Goal: Task Accomplishment & Management: Use online tool/utility

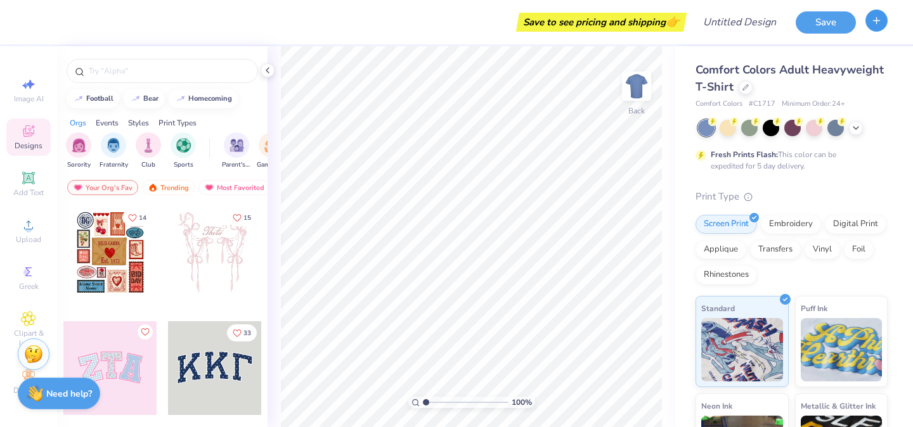
click at [868, 15] on button "button" at bounding box center [877, 21] width 22 height 22
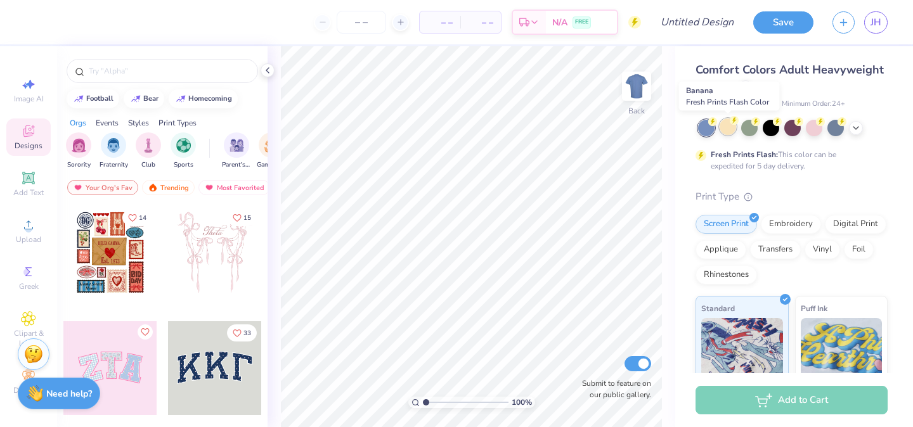
click at [731, 127] on div at bounding box center [728, 127] width 16 height 16
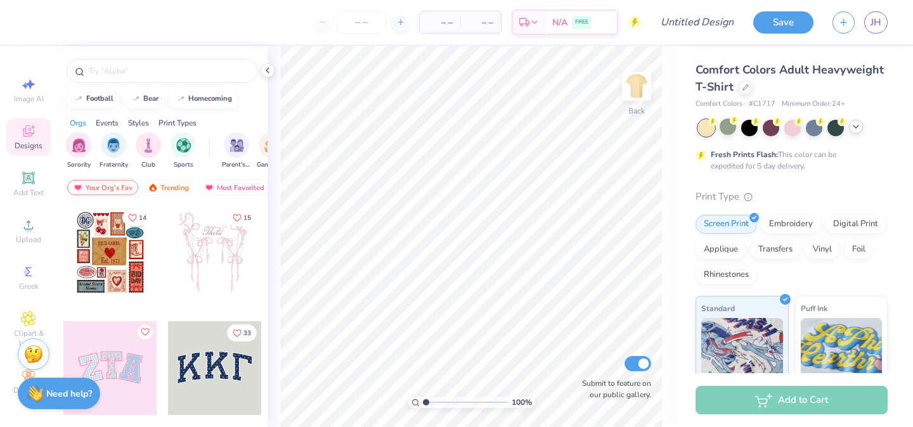
click at [850, 126] on div at bounding box center [856, 127] width 14 height 14
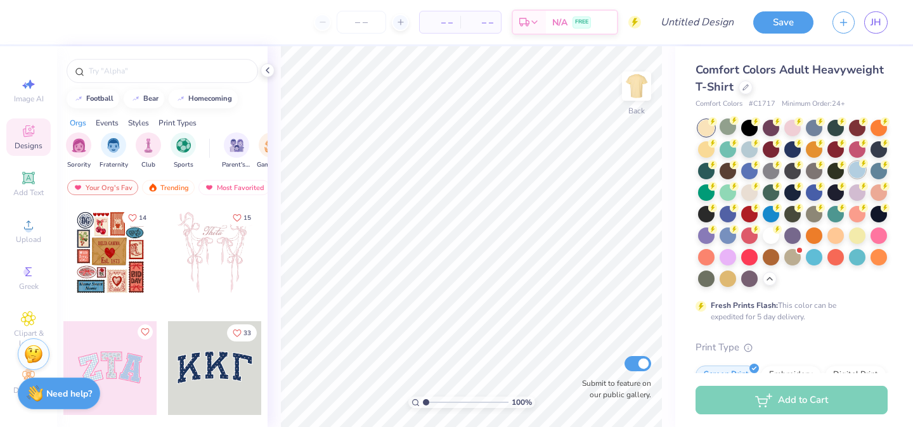
click at [854, 171] on div at bounding box center [857, 170] width 16 height 16
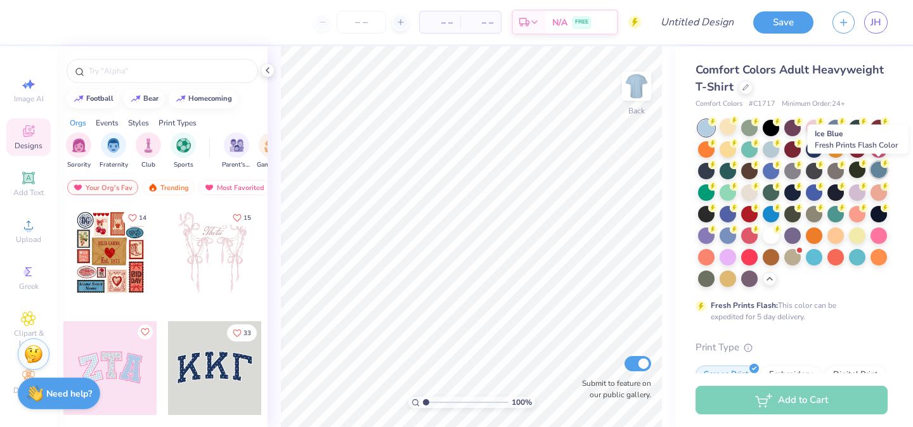
click at [875, 170] on div at bounding box center [879, 170] width 16 height 16
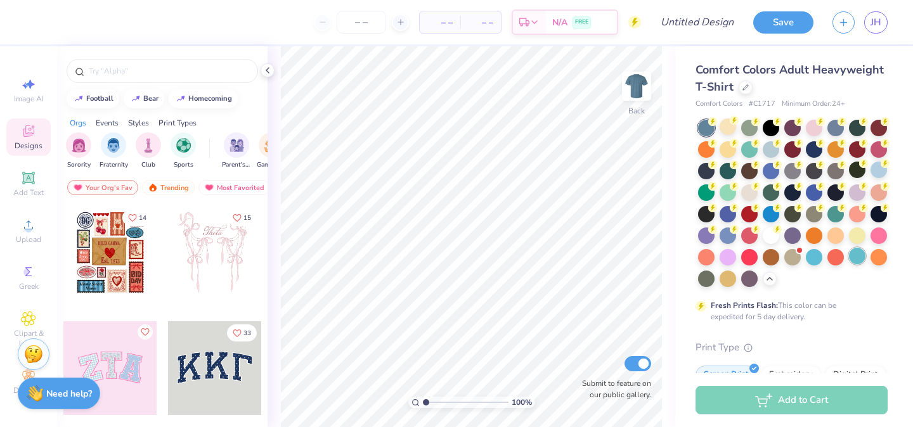
click at [852, 262] on div at bounding box center [857, 256] width 16 height 16
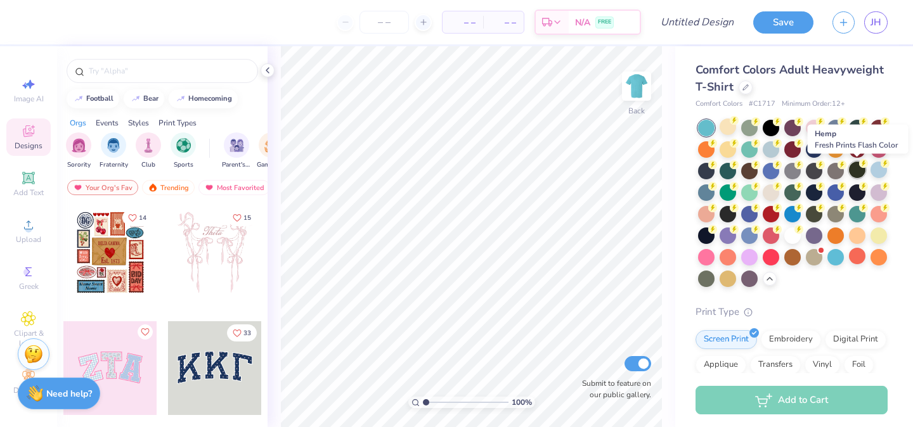
click at [858, 172] on div at bounding box center [857, 170] width 16 height 16
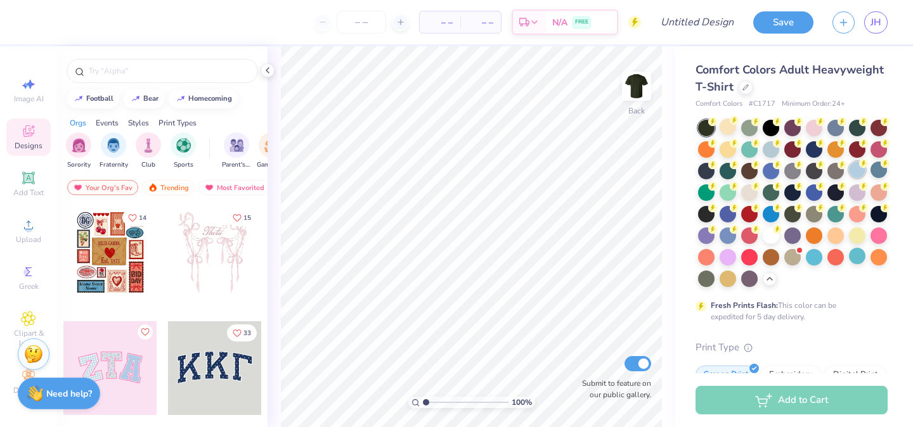
click at [857, 171] on div at bounding box center [857, 170] width 16 height 16
click at [640, 366] on input "Submit to feature on our public gallery." at bounding box center [638, 363] width 27 height 15
checkbox input "false"
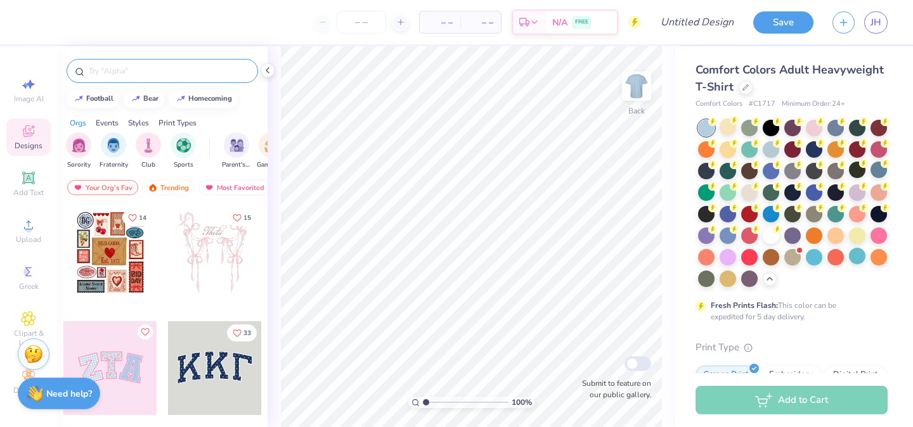
click at [190, 63] on div at bounding box center [163, 71] width 192 height 24
click at [191, 74] on input "text" at bounding box center [169, 71] width 162 height 13
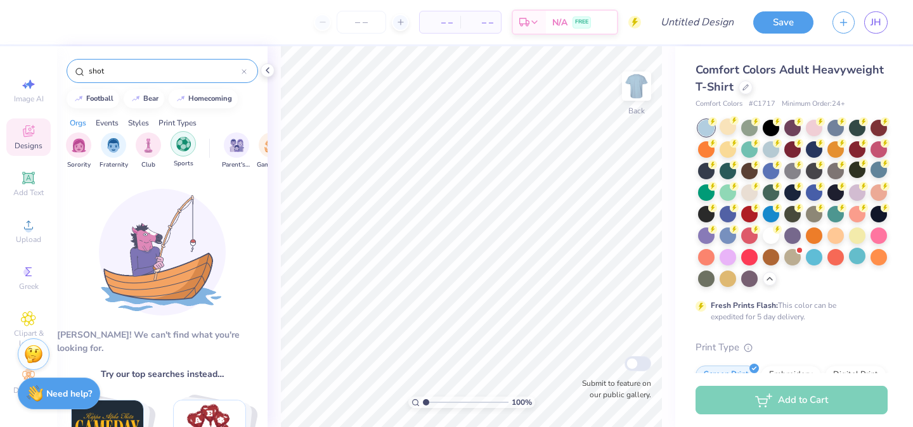
type input "shot"
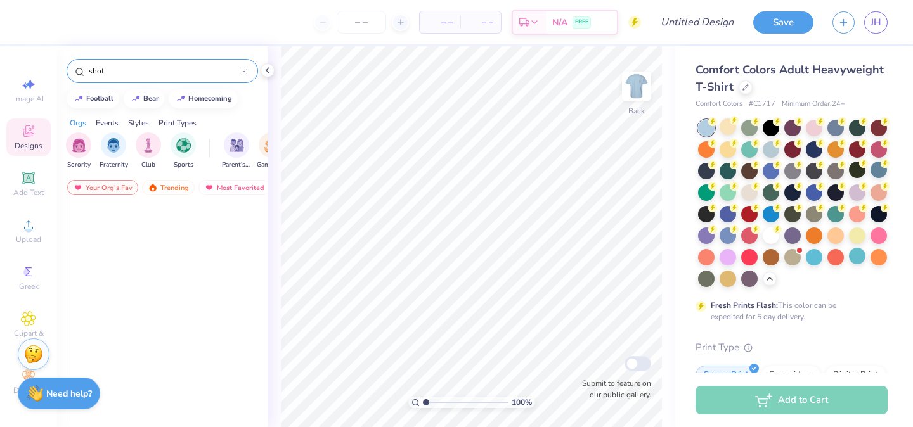
scroll to position [273, 0]
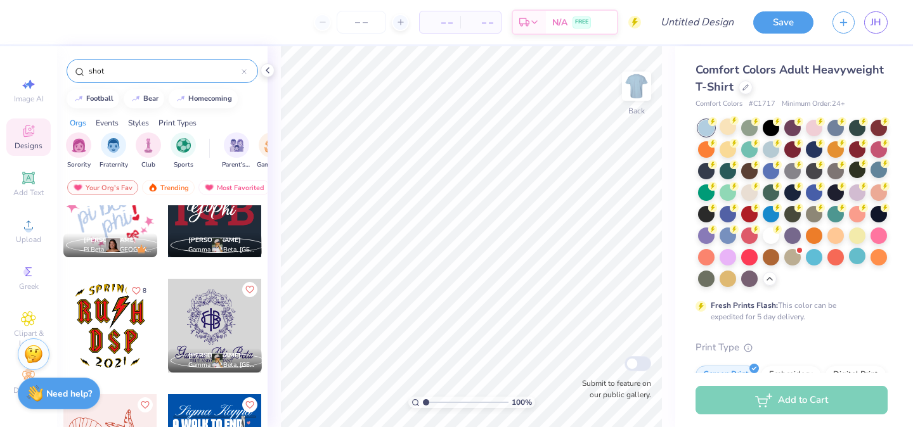
click at [243, 72] on icon at bounding box center [244, 71] width 5 height 5
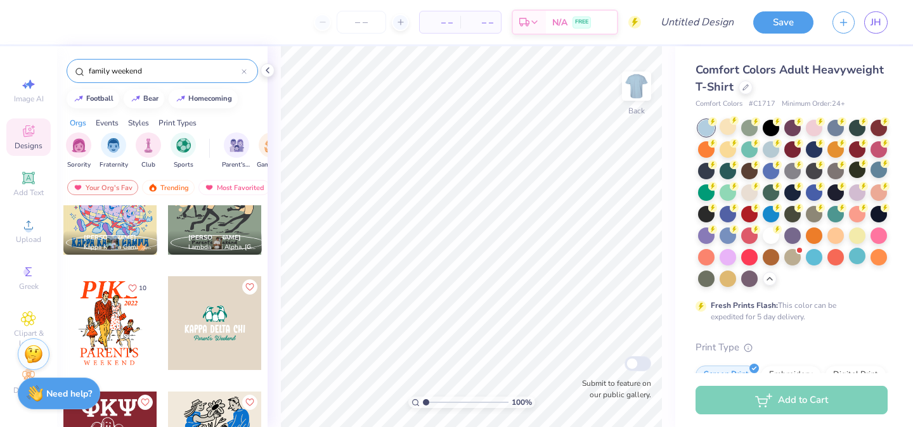
scroll to position [1667, 0]
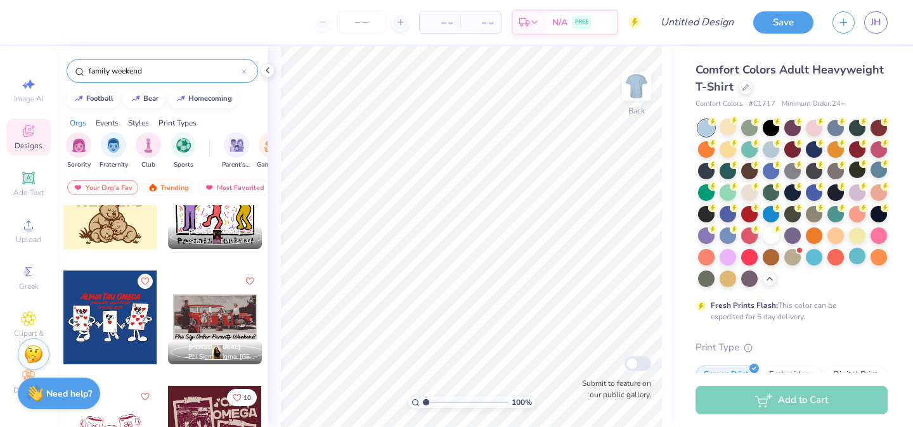
type input "family weekend"
click at [627, 81] on img at bounding box center [636, 86] width 51 height 51
click at [34, 181] on icon at bounding box center [28, 178] width 15 height 15
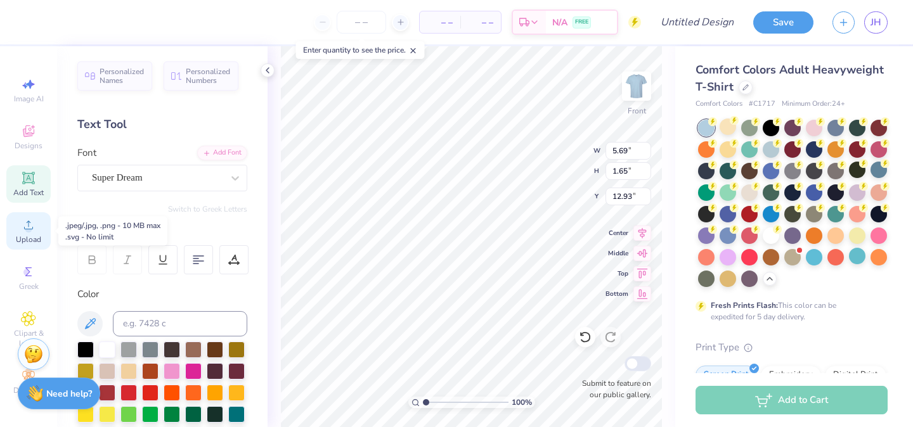
click at [29, 235] on span "Upload" at bounding box center [28, 240] width 25 height 10
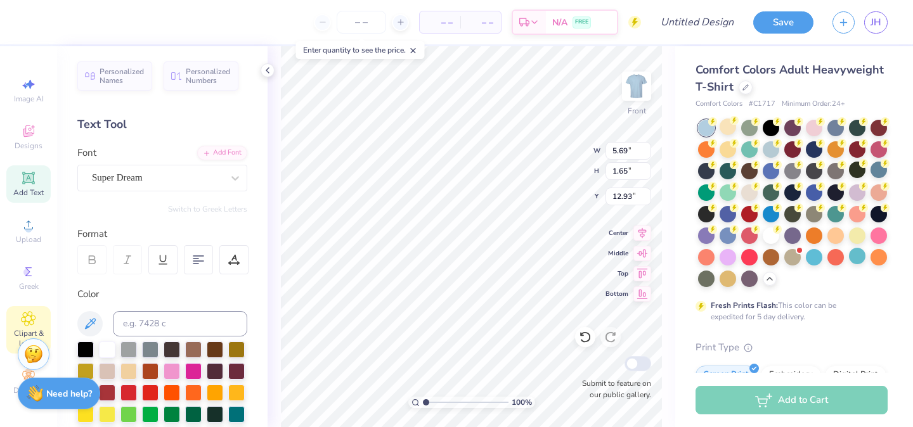
click at [29, 312] on icon at bounding box center [29, 319] width 14 height 14
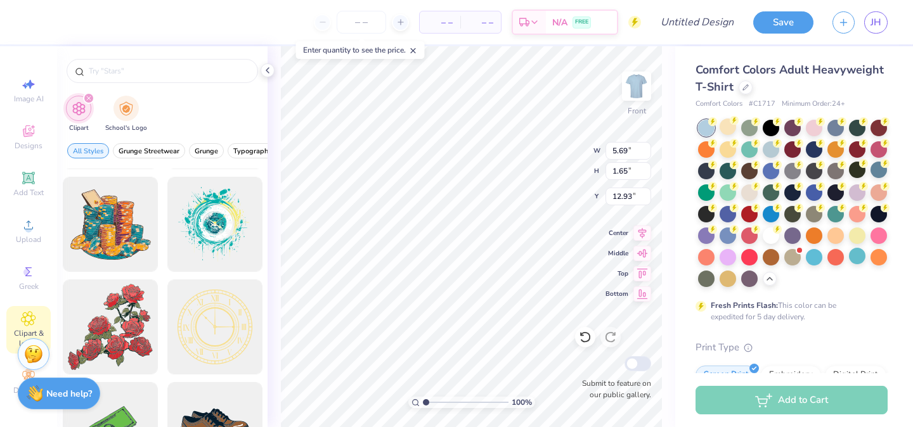
scroll to position [0, 0]
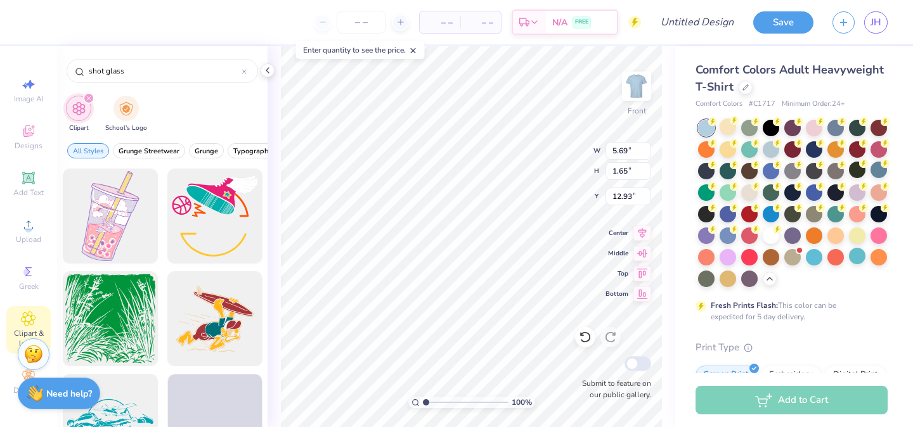
type input "shot glass"
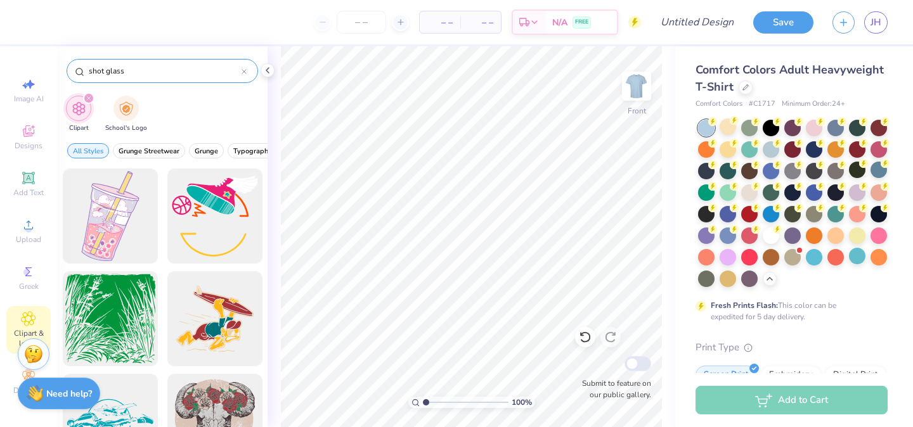
click at [156, 67] on input "shot glass" at bounding box center [165, 71] width 154 height 13
click at [244, 76] on div at bounding box center [244, 70] width 5 height 11
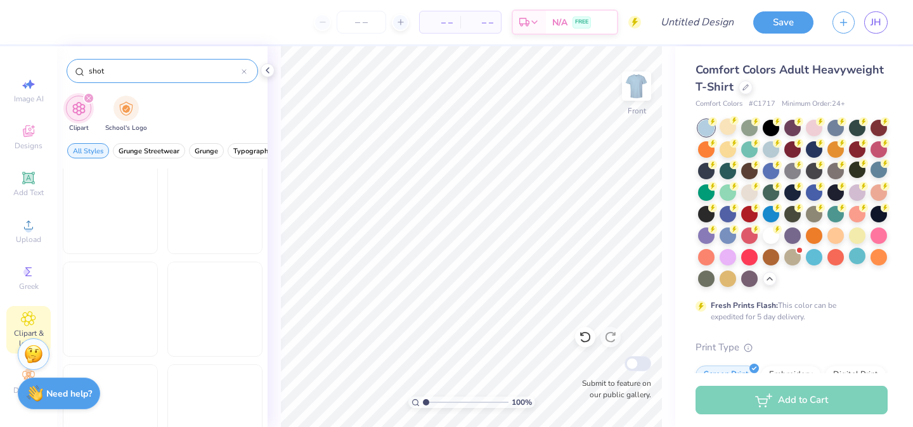
scroll to position [8089, 0]
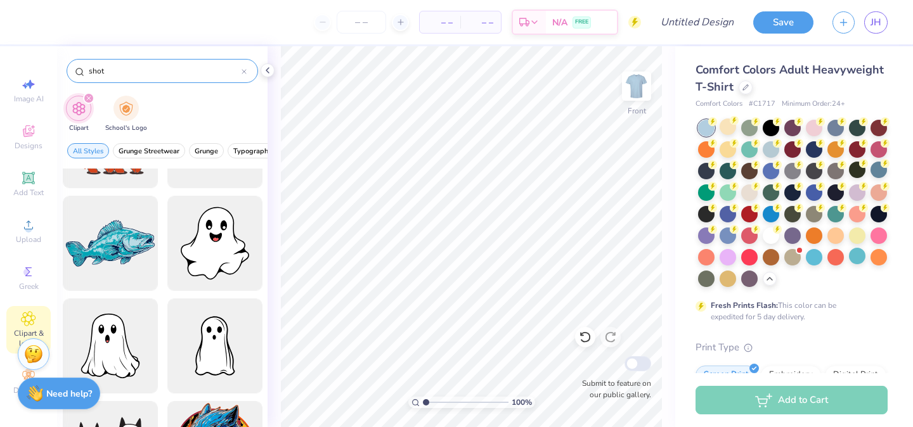
click at [175, 76] on input "shot" at bounding box center [165, 71] width 154 height 13
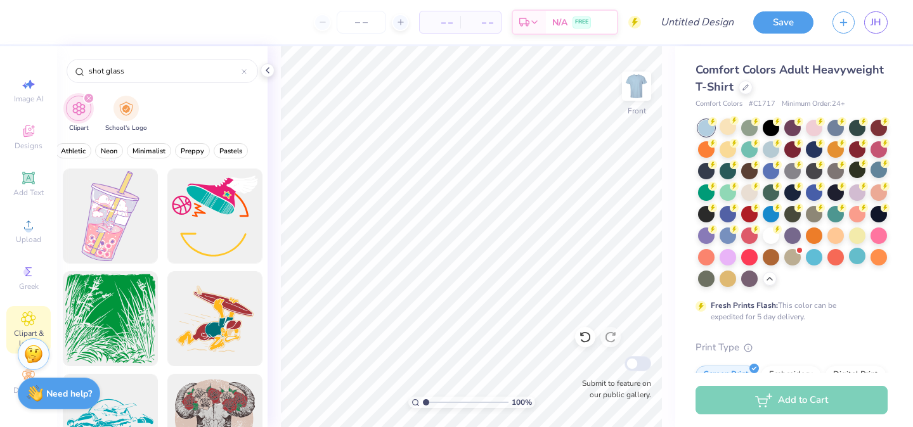
scroll to position [0, 0]
type input "shot glass"
click at [19, 375] on div "Decorate" at bounding box center [28, 381] width 44 height 37
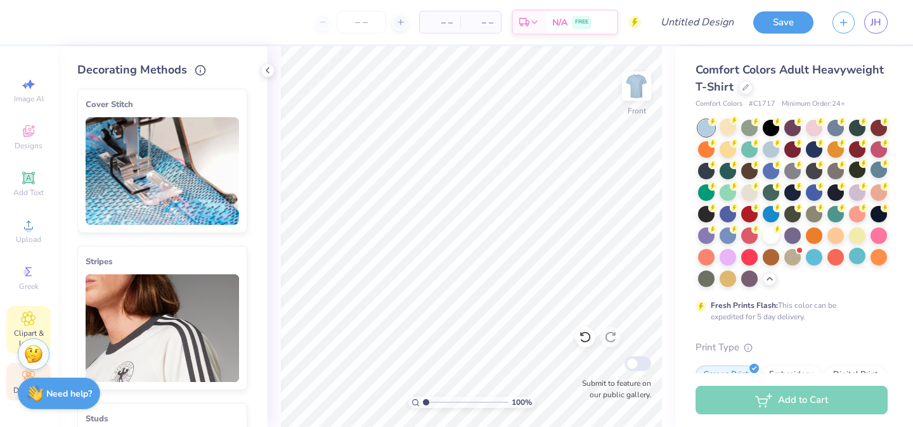
click at [37, 322] on div "Clipart & logos" at bounding box center [28, 330] width 44 height 48
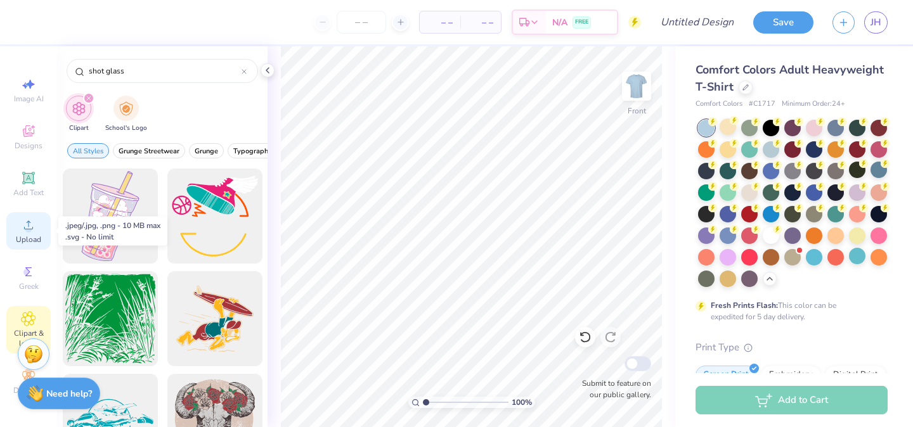
click at [32, 233] on div "Upload" at bounding box center [28, 230] width 44 height 37
click at [37, 129] on div "Designs" at bounding box center [28, 137] width 44 height 37
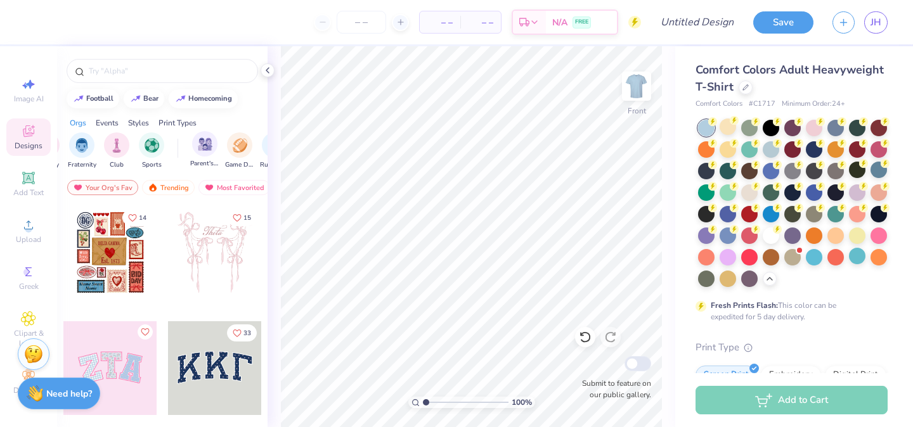
scroll to position [0, 33]
click at [202, 141] on img "filter for Parent's Weekend" at bounding box center [204, 144] width 15 height 15
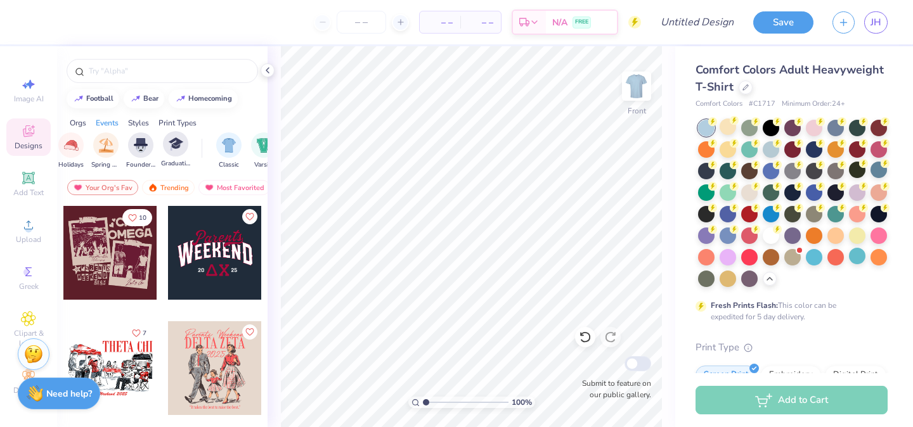
scroll to position [0, 620]
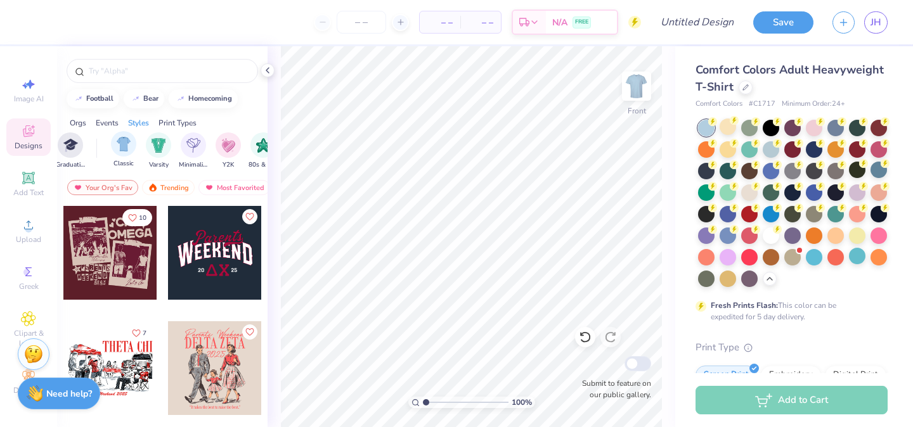
click at [111, 150] on div "Classic" at bounding box center [123, 149] width 25 height 37
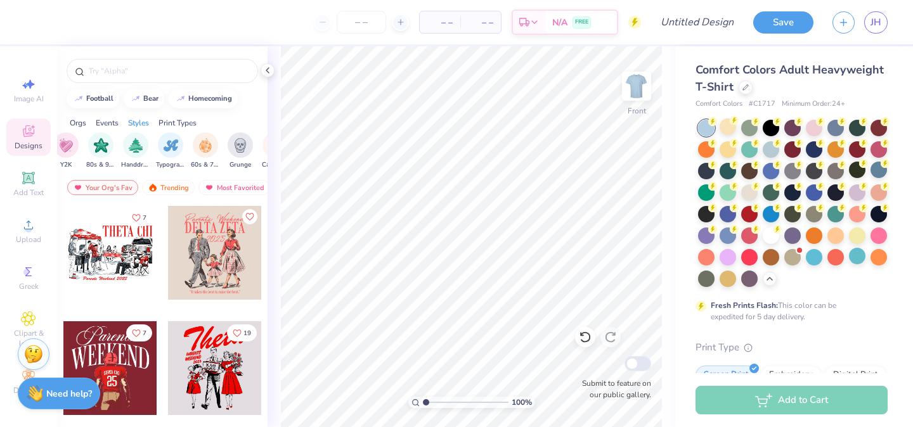
scroll to position [0, 832]
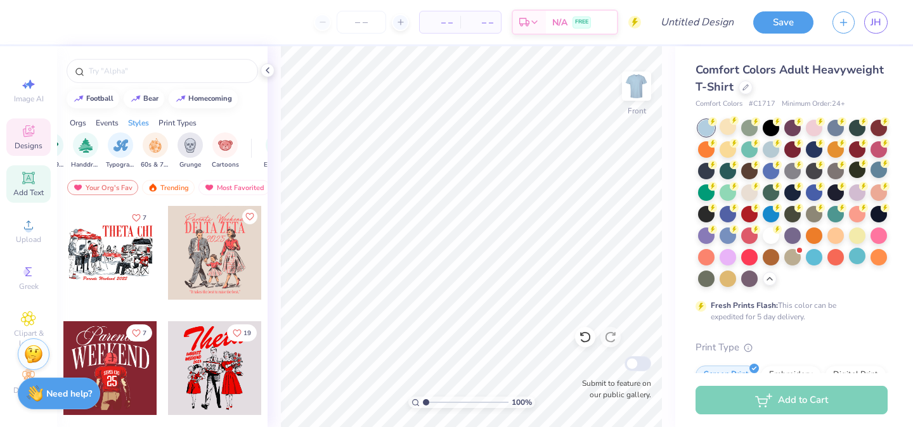
click at [30, 191] on span "Add Text" at bounding box center [28, 193] width 30 height 10
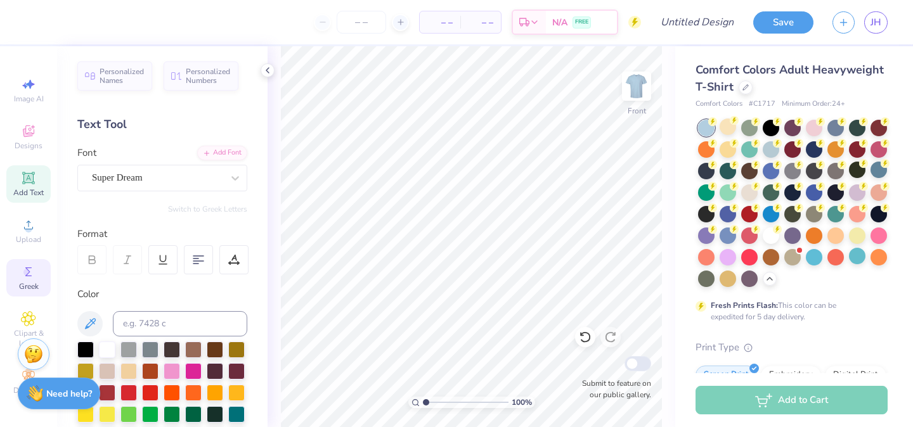
click at [24, 276] on icon at bounding box center [28, 271] width 15 height 15
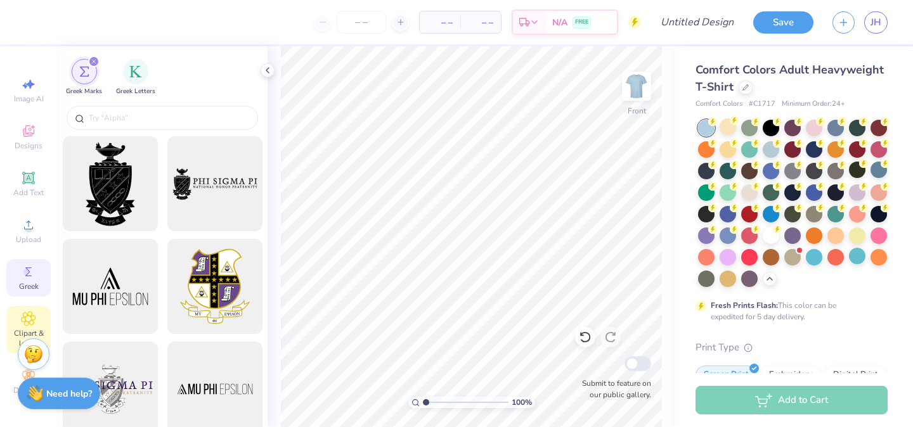
click at [29, 325] on icon at bounding box center [28, 318] width 15 height 15
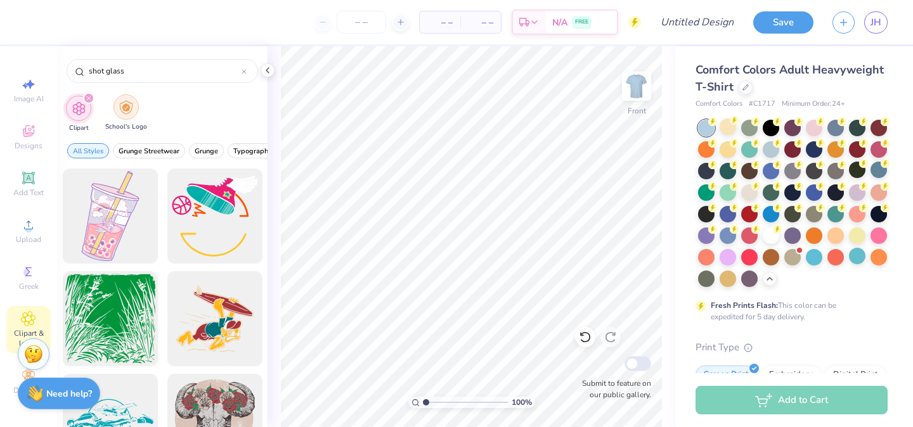
click at [122, 110] on img "filter for School's Logo" at bounding box center [126, 107] width 14 height 15
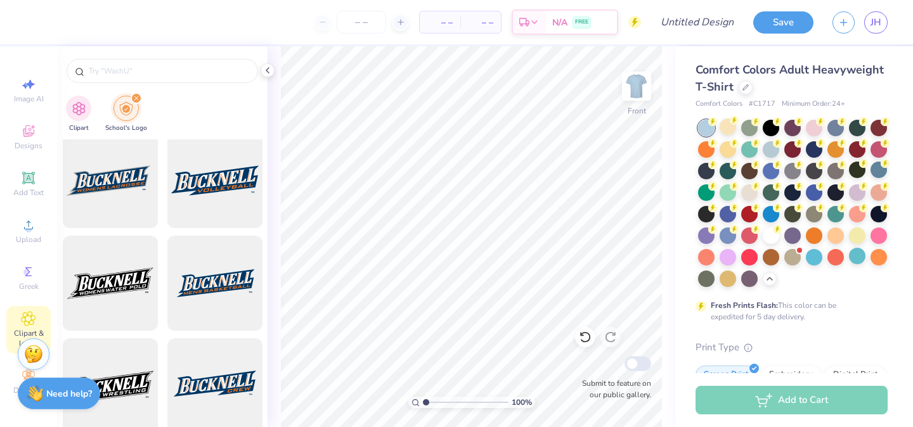
scroll to position [755, 0]
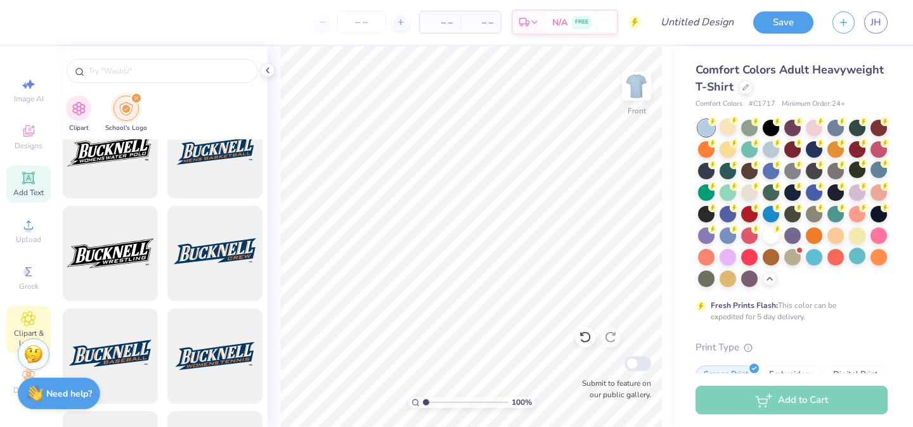
click at [35, 179] on icon at bounding box center [28, 178] width 15 height 15
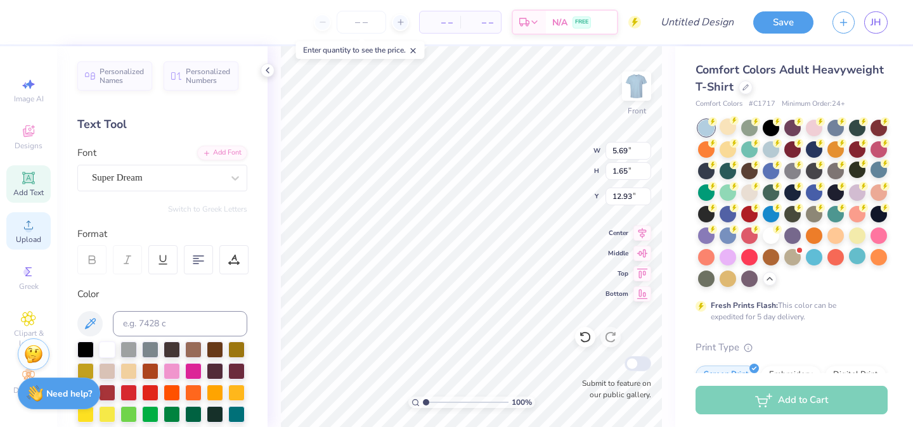
click at [21, 223] on icon at bounding box center [28, 225] width 15 height 15
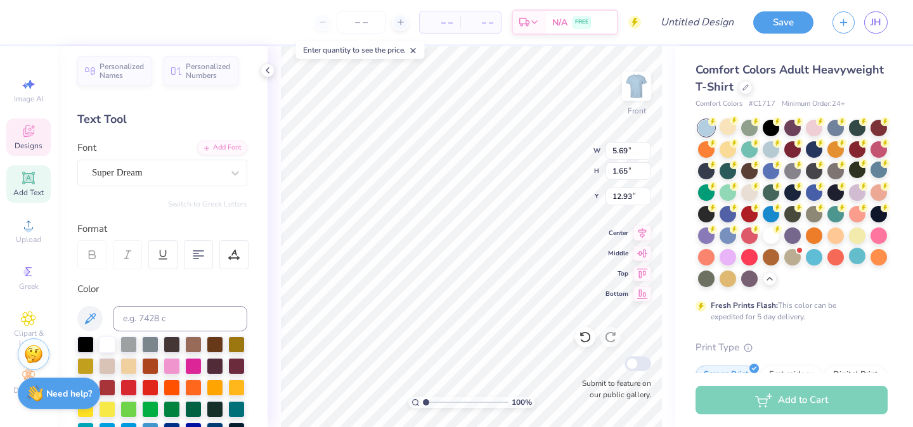
click at [33, 143] on span "Designs" at bounding box center [29, 146] width 28 height 10
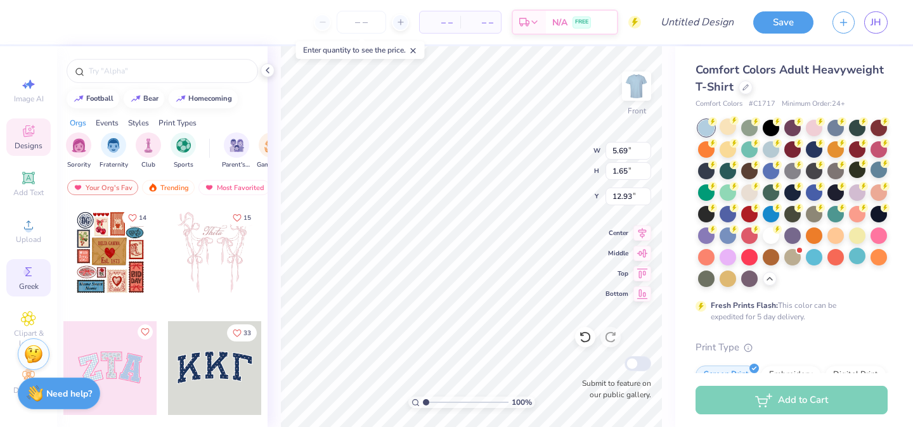
click at [31, 282] on span "Greek" at bounding box center [29, 287] width 20 height 10
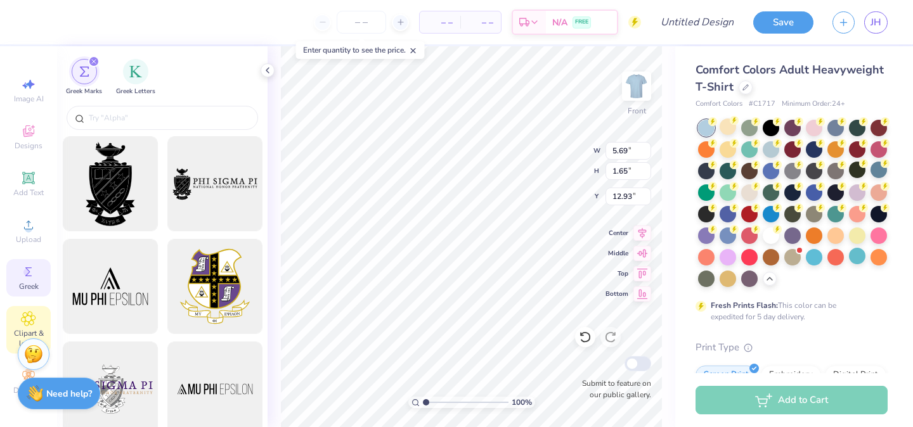
click at [31, 323] on icon at bounding box center [28, 318] width 15 height 15
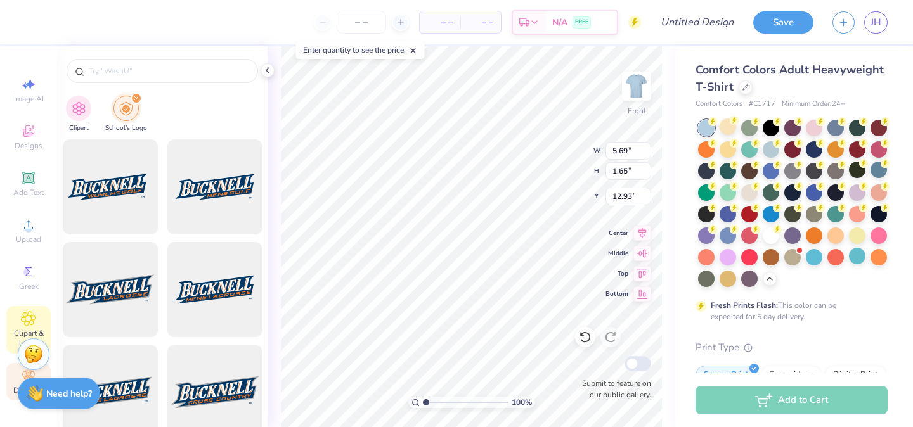
click at [16, 370] on div "Decorate" at bounding box center [28, 381] width 44 height 37
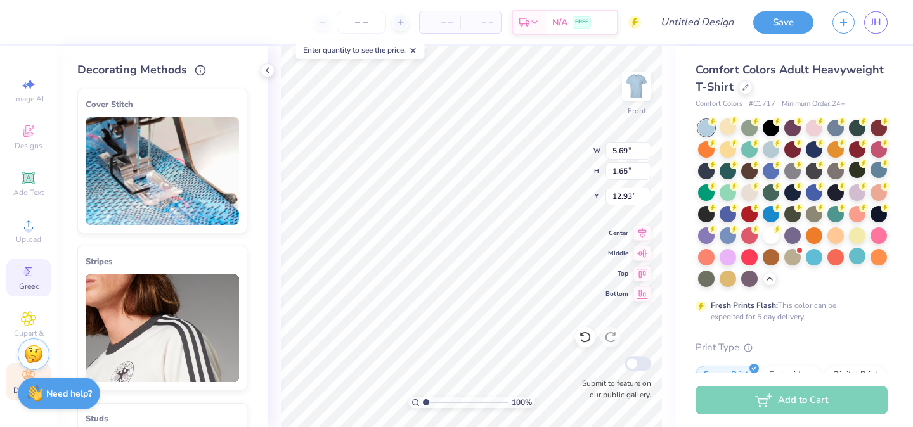
click at [30, 275] on icon at bounding box center [28, 271] width 15 height 15
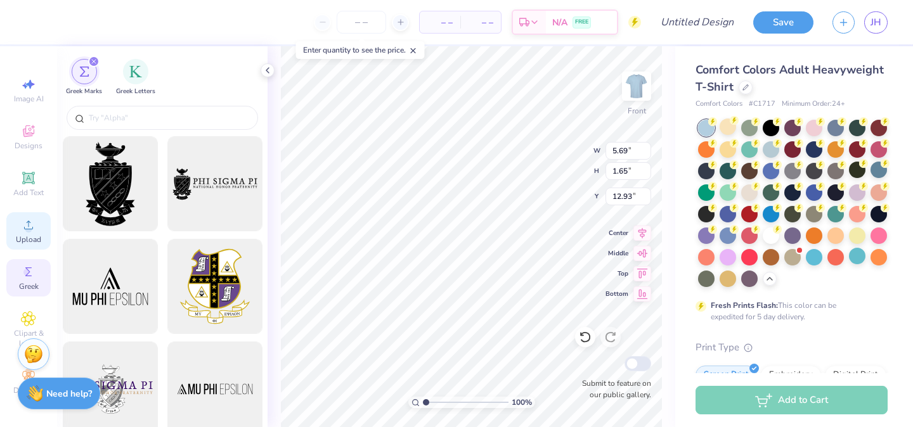
click at [33, 236] on span "Upload" at bounding box center [28, 240] width 25 height 10
click at [26, 328] on div "Clipart & logos" at bounding box center [28, 330] width 44 height 48
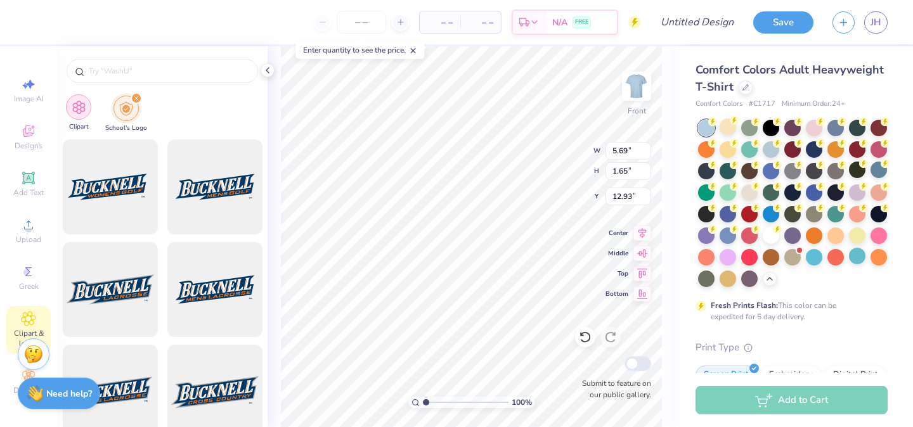
click at [85, 117] on div "filter for Clipart" at bounding box center [78, 106] width 25 height 25
type input "shot glass"
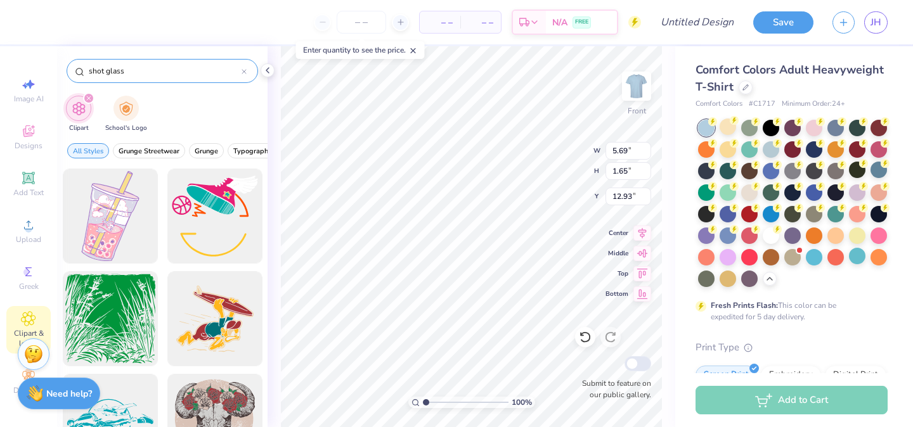
click at [243, 71] on icon at bounding box center [244, 71] width 5 height 5
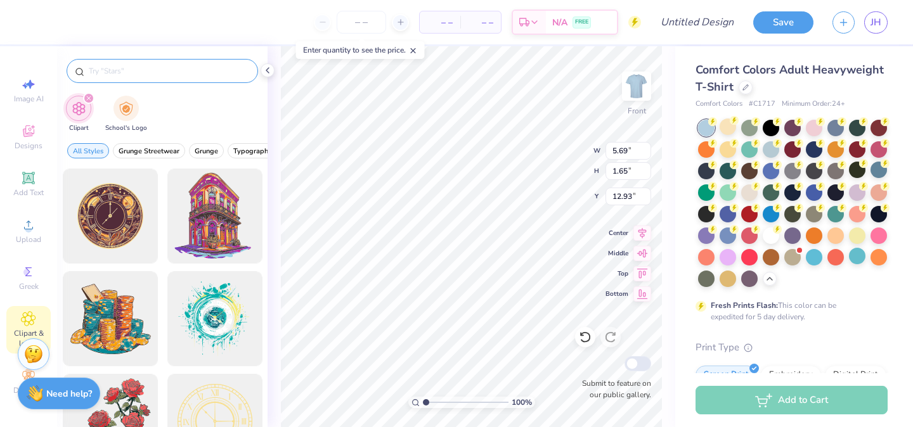
click at [204, 82] on div at bounding box center [163, 71] width 192 height 24
click at [197, 72] on input "text" at bounding box center [169, 71] width 162 height 13
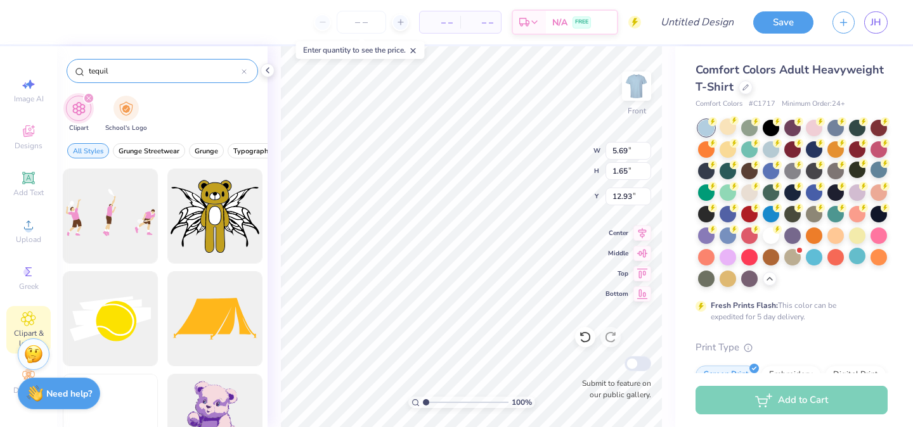
type input "tequila"
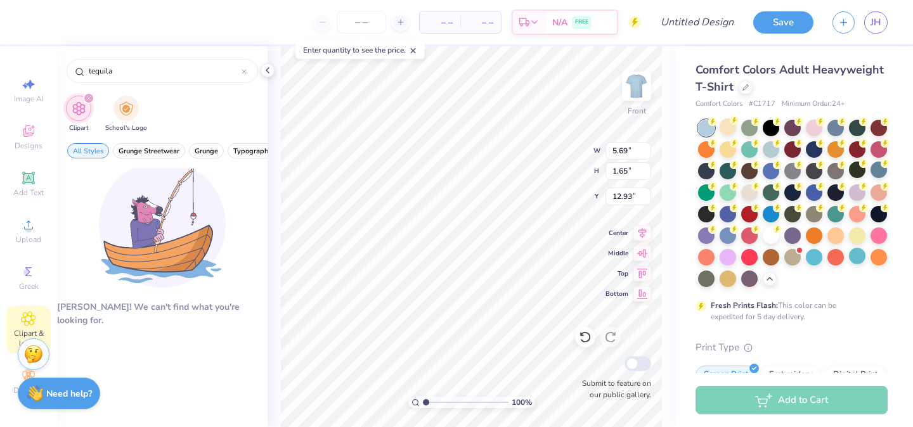
drag, startPoint x: 116, startPoint y: 68, endPoint x: 63, endPoint y: 68, distance: 52.6
click at [63, 68] on div "tequila" at bounding box center [162, 67] width 211 height 43
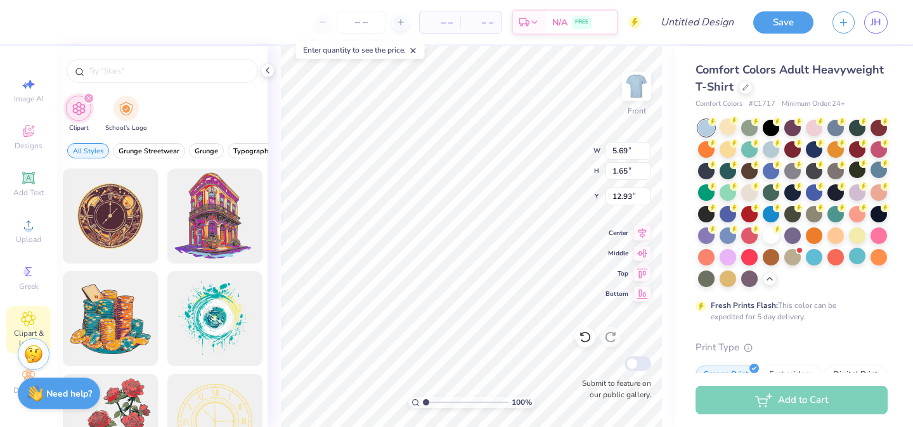
type textarea "T"
click at [30, 224] on icon at bounding box center [28, 225] width 15 height 15
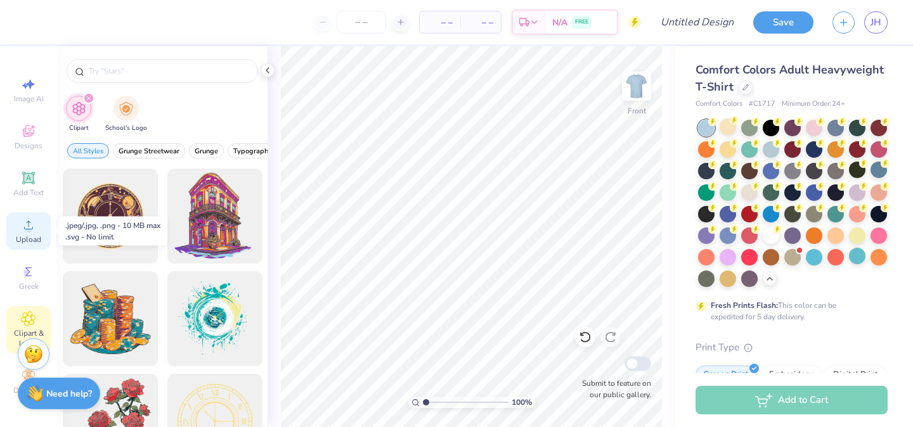
click at [23, 224] on icon at bounding box center [28, 225] width 15 height 15
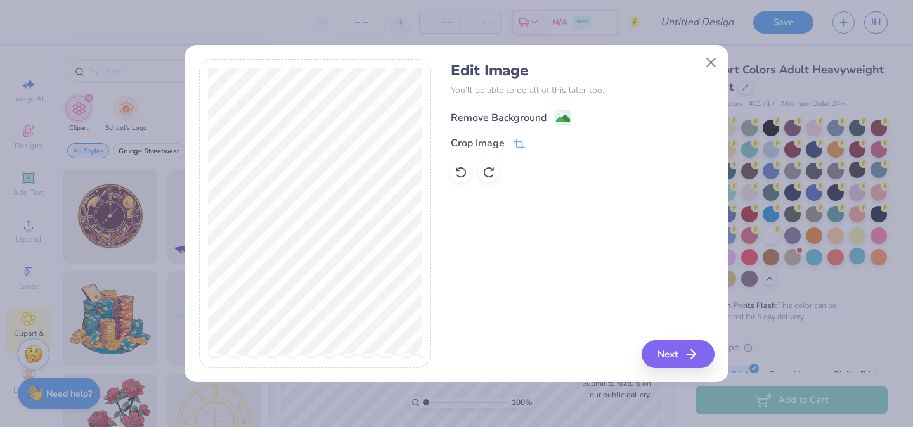
click at [502, 112] on div "Remove Background" at bounding box center [499, 117] width 96 height 15
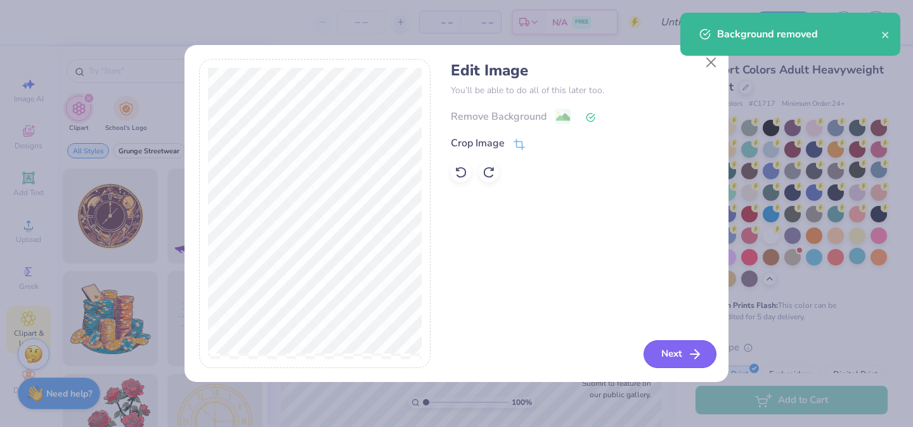
click at [677, 353] on button "Next" at bounding box center [680, 355] width 73 height 28
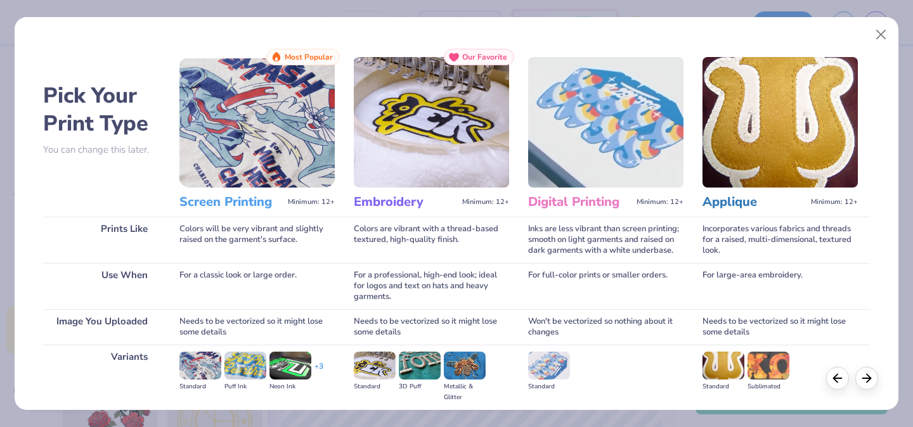
scroll to position [141, 0]
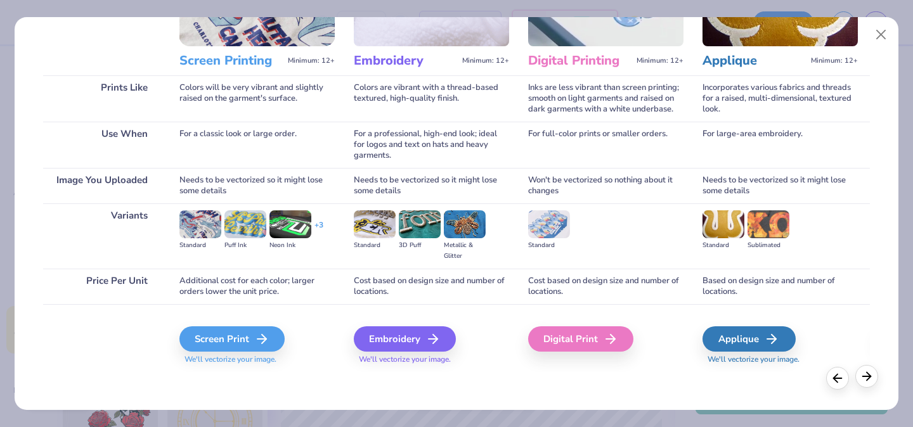
click at [876, 379] on div at bounding box center [866, 376] width 23 height 23
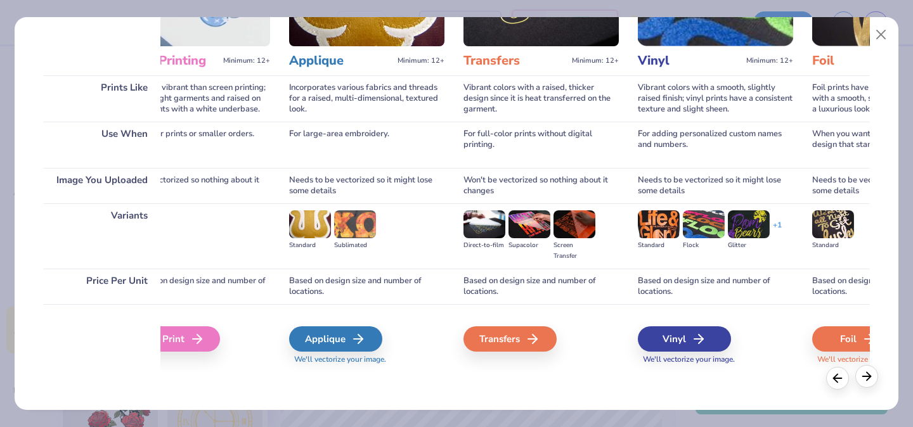
click at [876, 379] on div at bounding box center [866, 376] width 23 height 23
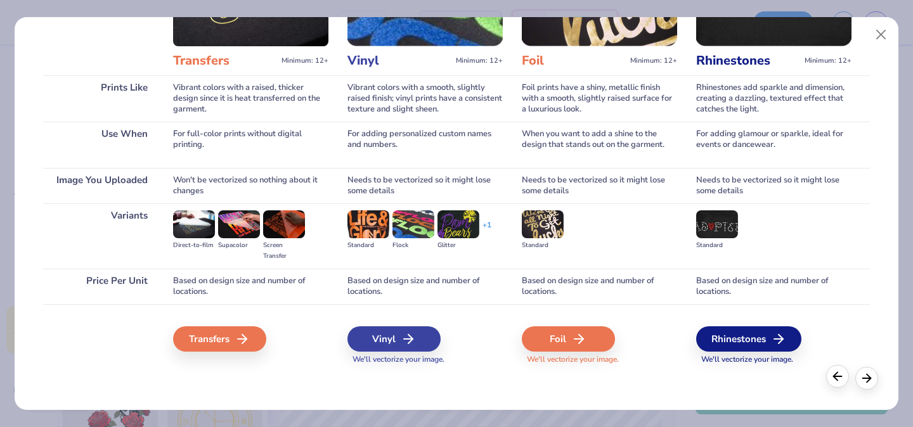
click at [842, 380] on icon at bounding box center [838, 377] width 14 height 14
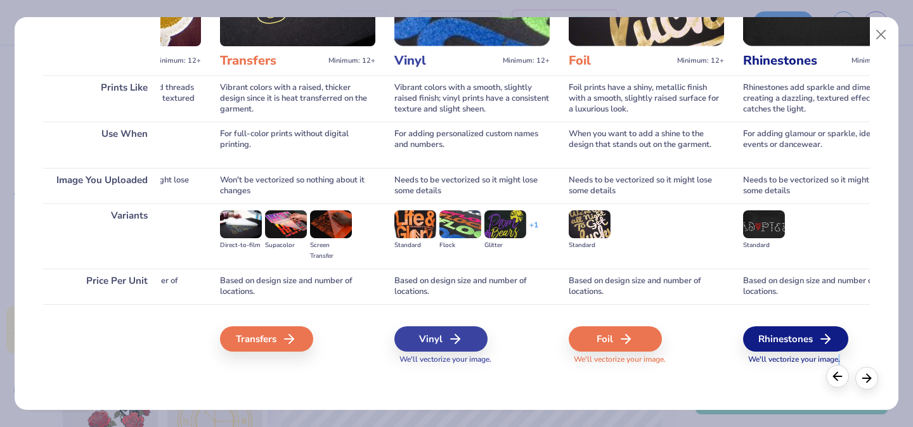
click at [842, 380] on icon at bounding box center [838, 377] width 14 height 14
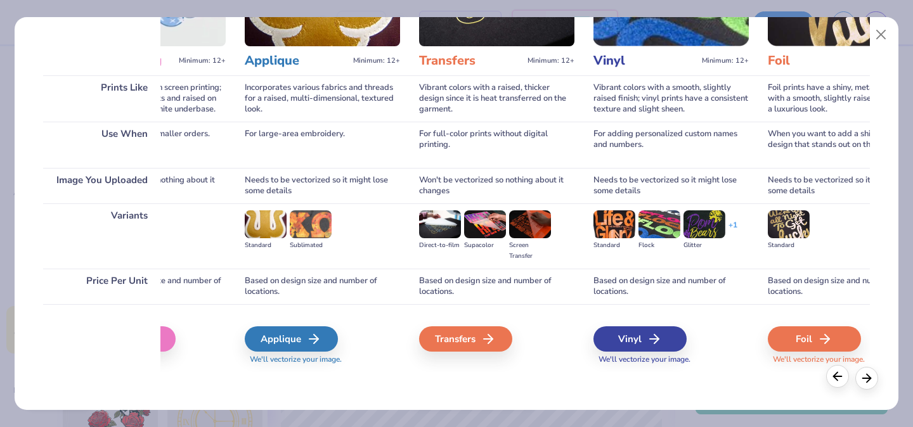
click at [842, 380] on icon at bounding box center [838, 377] width 14 height 14
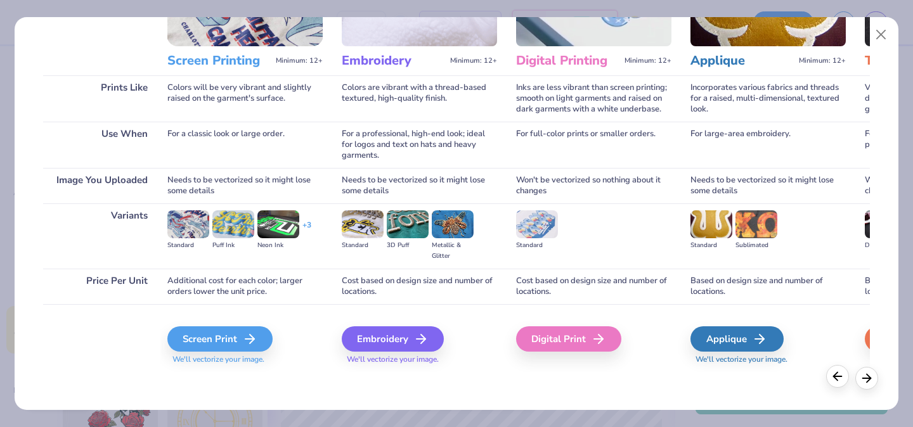
scroll to position [0, 0]
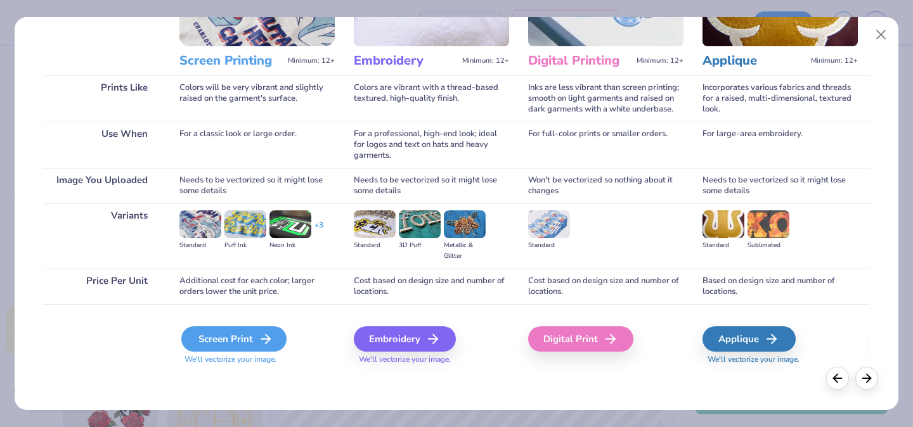
click at [250, 341] on div "Screen Print" at bounding box center [233, 339] width 105 height 25
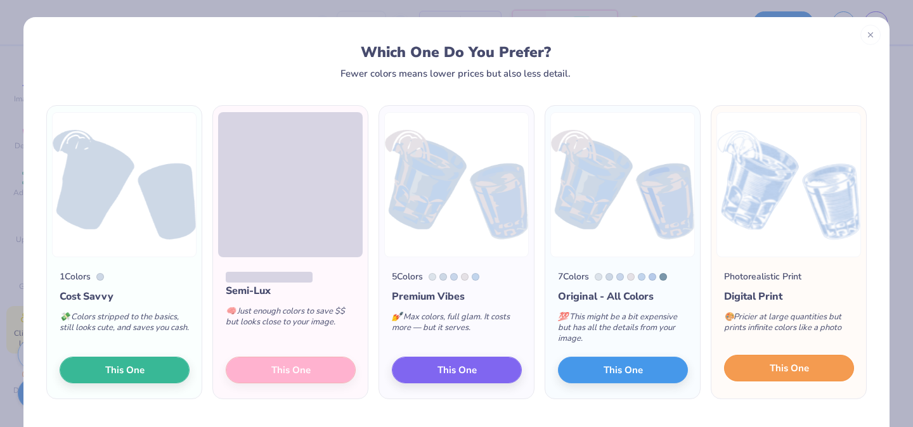
click at [771, 368] on span "This One" at bounding box center [789, 368] width 39 height 15
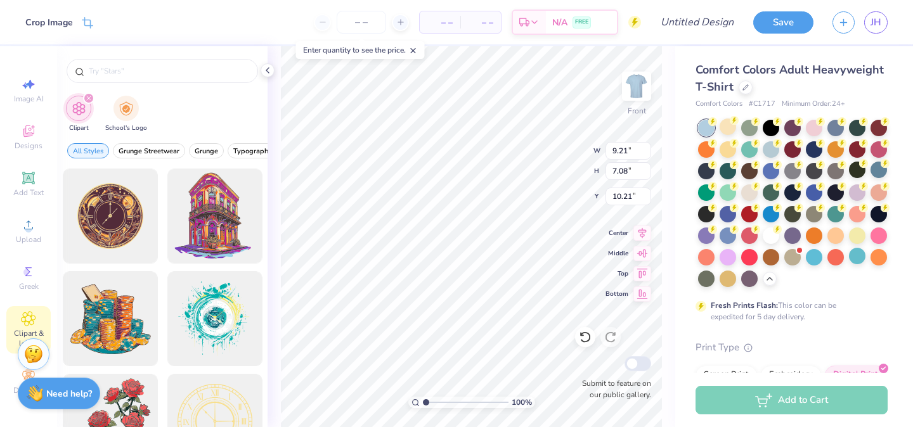
type input "6.67"
type input "7.89"
type input "6.06"
type input "7.29"
type input "9.37"
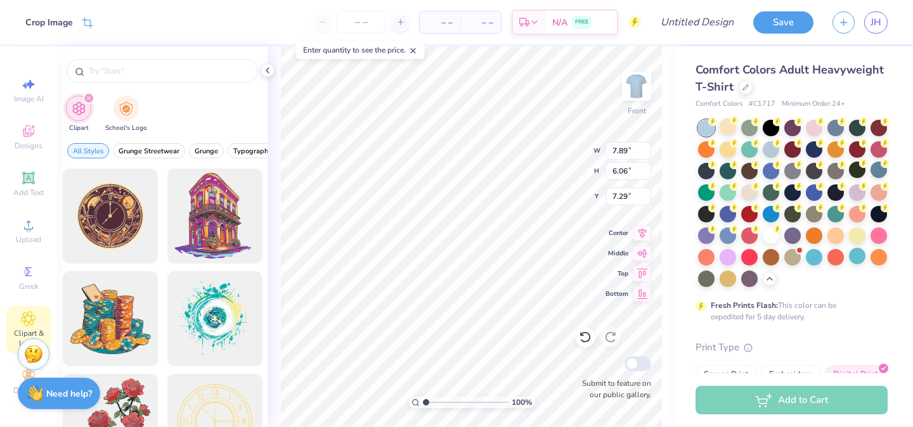
type input "7.20"
type input "6.55"
type input "8.09"
type input "6.22"
type input "7.02"
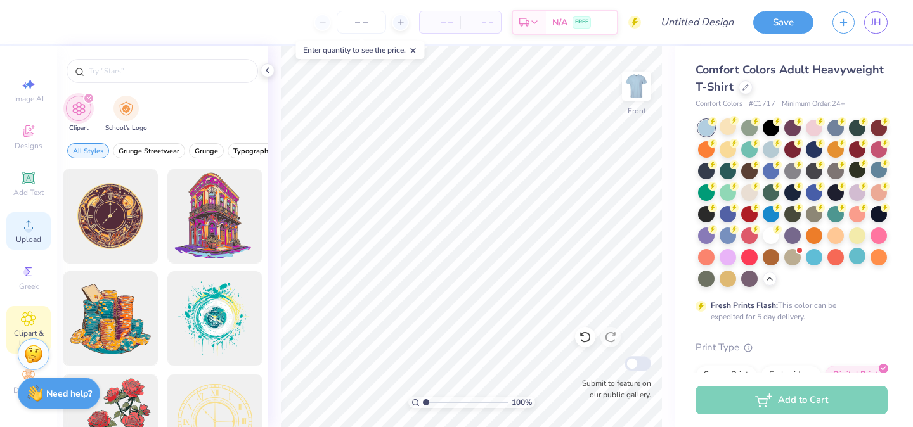
click at [30, 233] on div "Upload" at bounding box center [28, 230] width 44 height 37
click at [139, 79] on div at bounding box center [163, 71] width 192 height 24
click at [38, 172] on div "Add Text" at bounding box center [28, 184] width 44 height 37
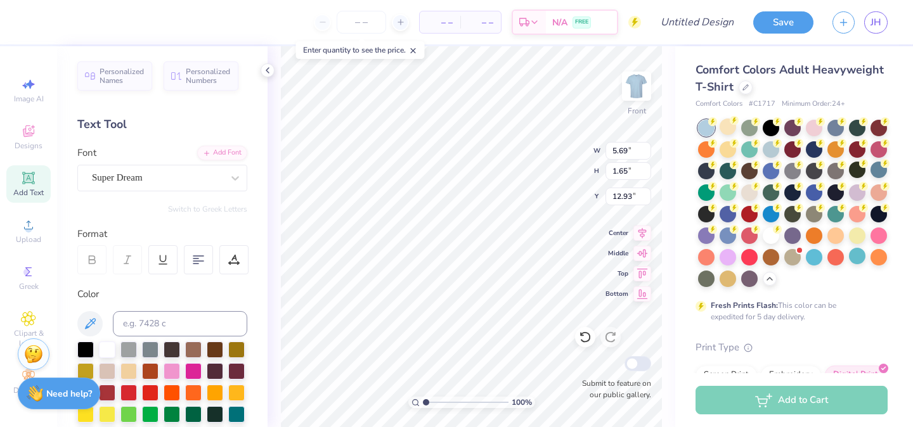
scroll to position [0, 1]
type textarea "iT'S SHOT"
type input "4.63"
type textarea "IT'S SHOT"
type input "8.09"
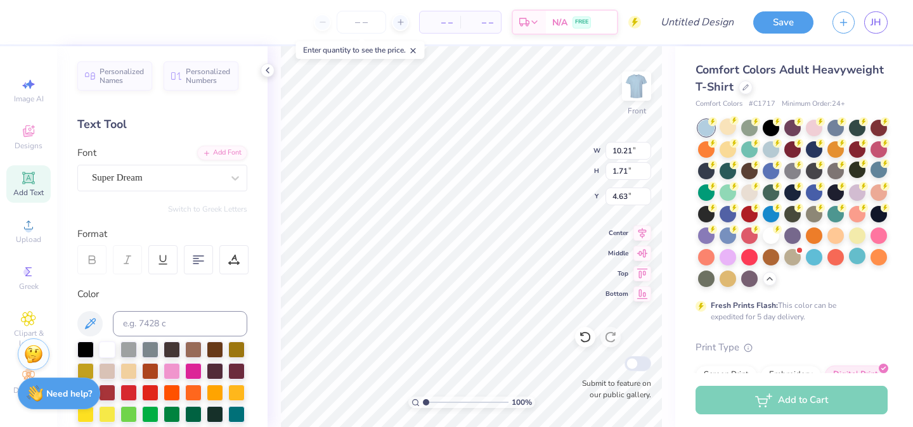
type input "6.22"
type input "8.95"
type input "10.31"
type input "1.71"
type input "6.76"
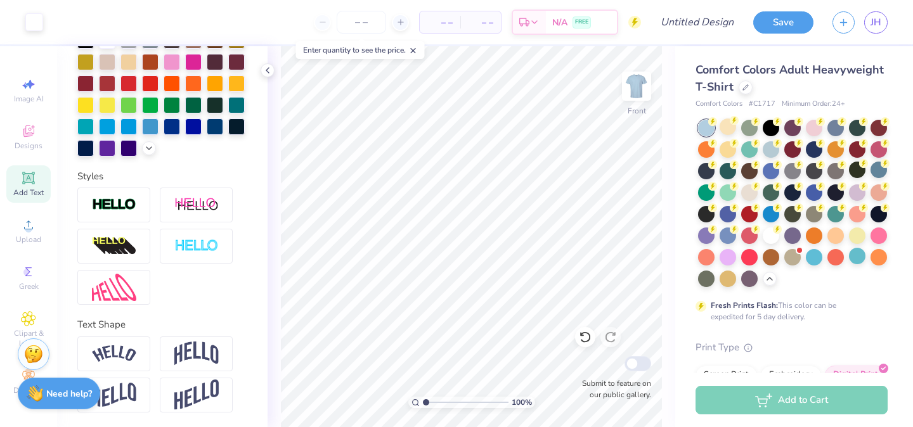
scroll to position [0, 0]
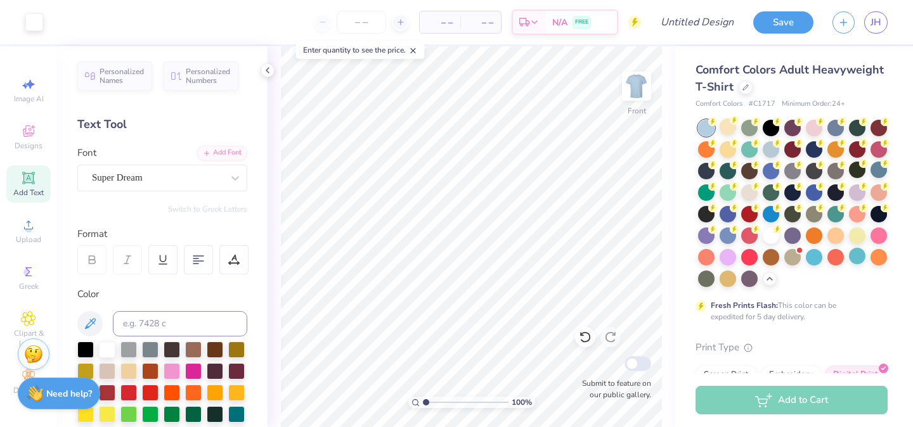
click at [29, 188] on span "Add Text" at bounding box center [28, 193] width 30 height 10
type input "17.24"
type textarea "T"
type textarea "o"
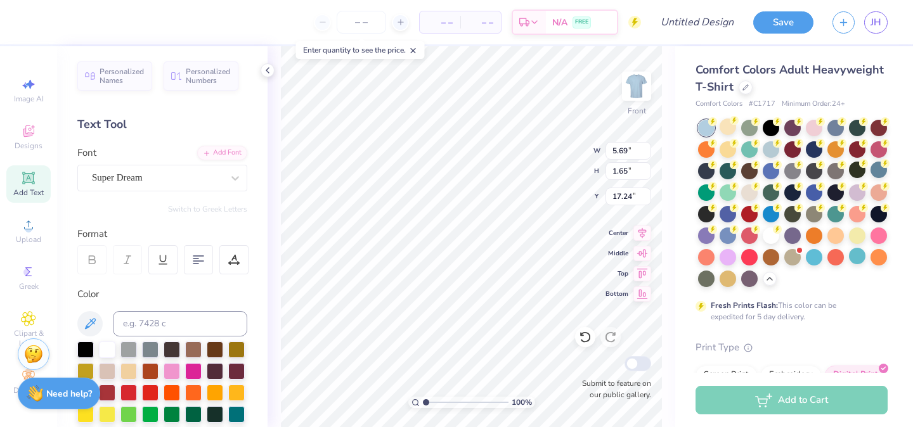
type textarea "O'CLOCK"
type input "15.17"
type input "15.83"
type input "8.09"
type input "6.22"
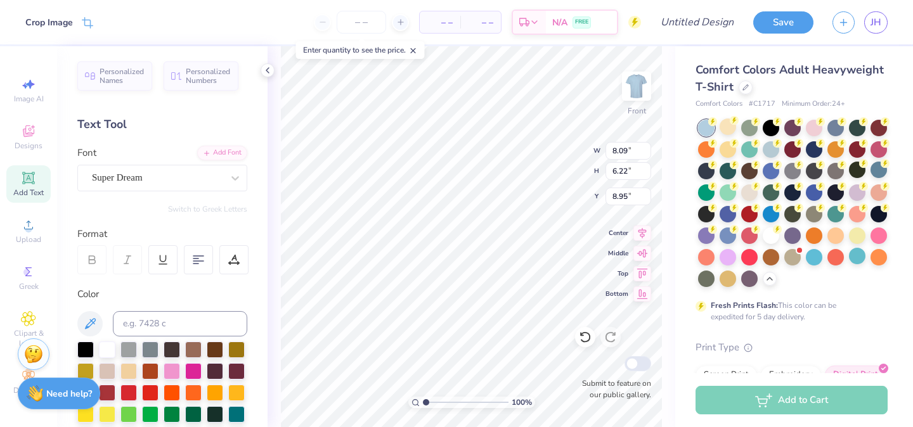
type input "8.94"
type input "6.87"
type input "5.28"
type input "8.97"
type input "8.80"
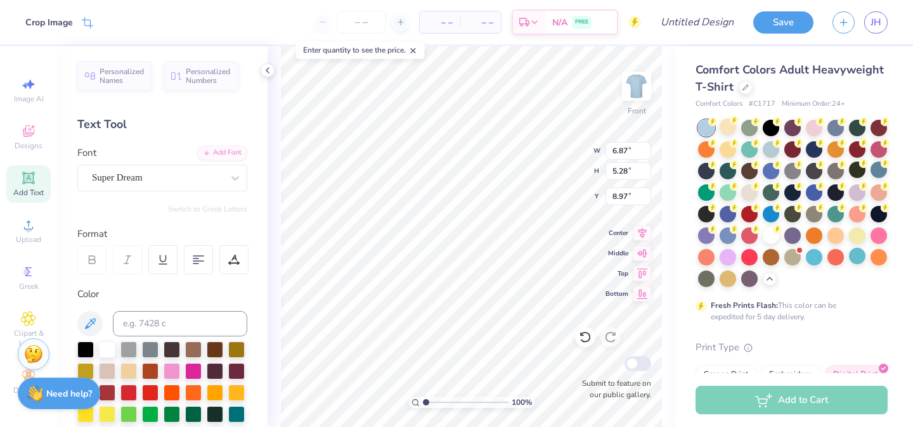
type input "1.65"
type input "14.82"
click at [638, 88] on img at bounding box center [636, 86] width 51 height 51
click at [30, 195] on span "Add Text" at bounding box center [28, 193] width 30 height 10
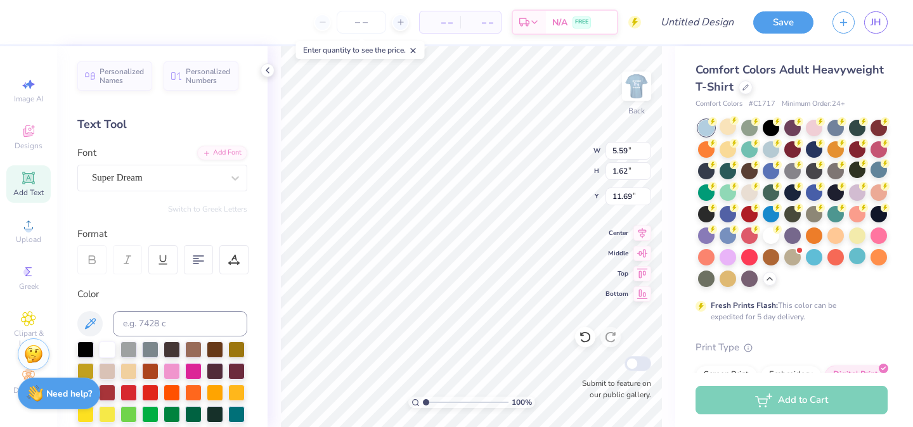
type textarea "T"
type textarea "MARQUETTE FAMILY WEEKEND 2025"
click at [646, 232] on icon at bounding box center [643, 231] width 18 height 15
type input "14.17"
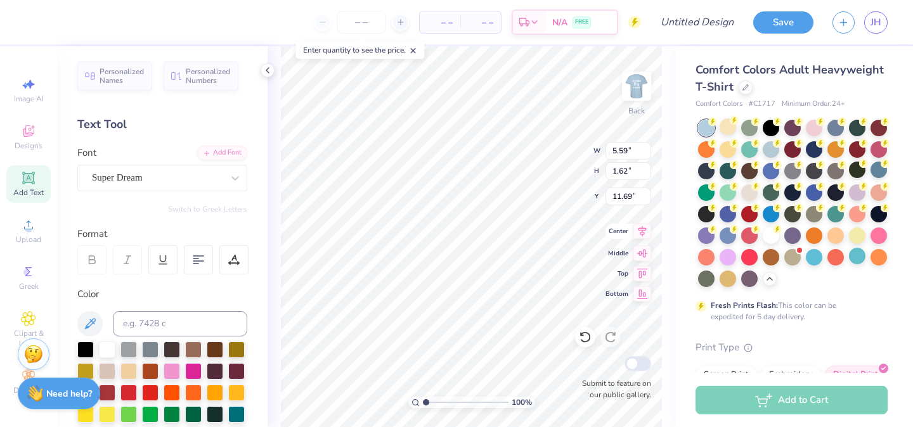
type input "5.64"
type input "9.68"
click at [641, 230] on icon at bounding box center [643, 231] width 18 height 15
click at [640, 226] on icon at bounding box center [643, 231] width 18 height 15
click at [238, 259] on icon at bounding box center [233, 259] width 11 height 11
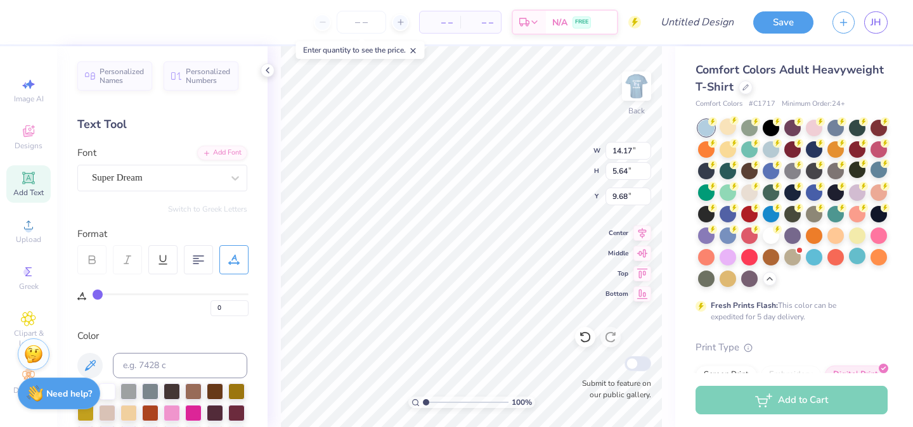
type input "4"
type input "9"
type input "15"
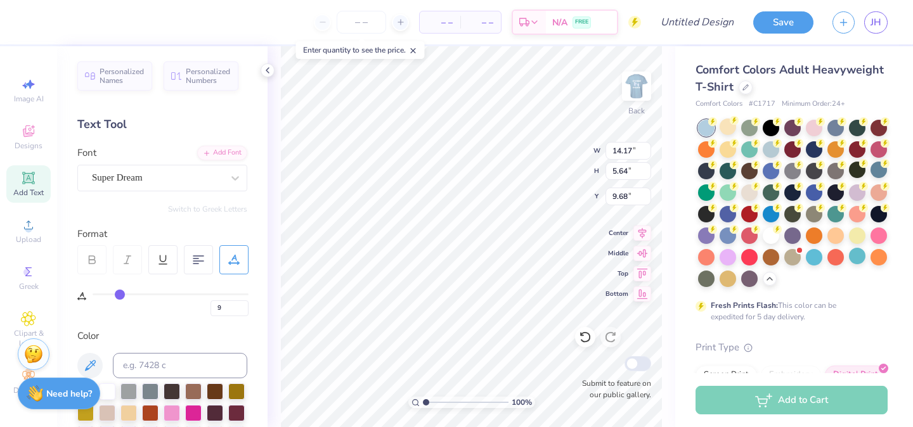
type input "15"
type input "19"
type input "24"
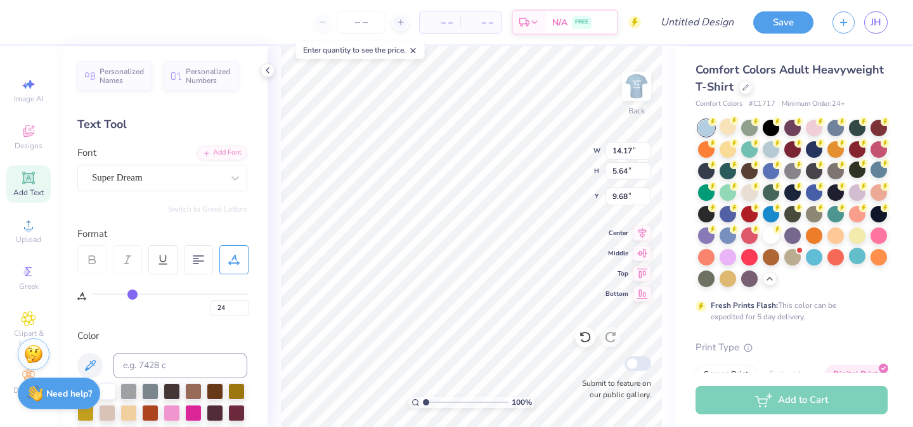
type input "27"
type input "28"
type input "30"
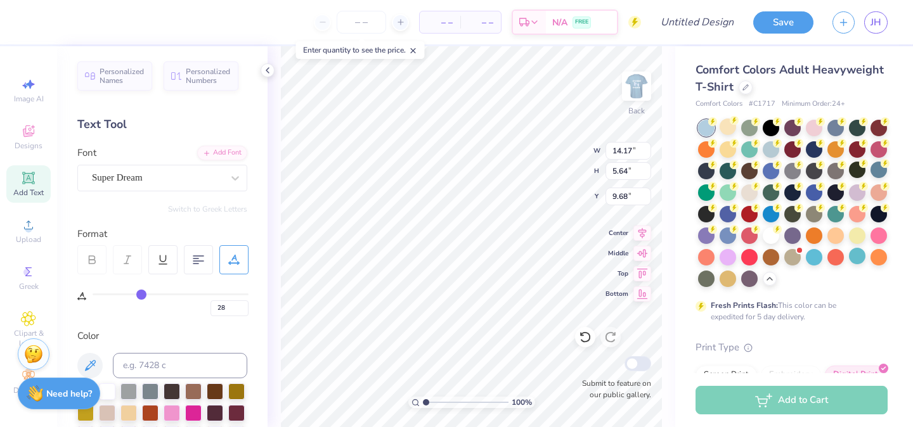
type input "30"
type input "32"
type input "34"
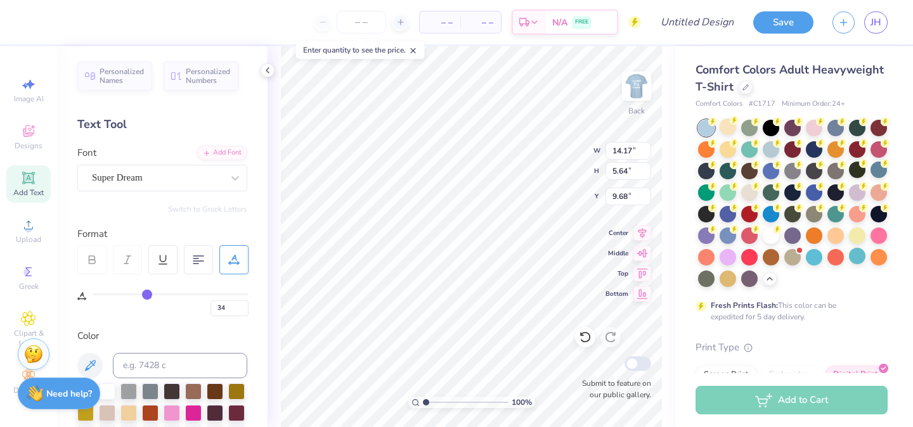
type input "35"
type input "36"
type input "37"
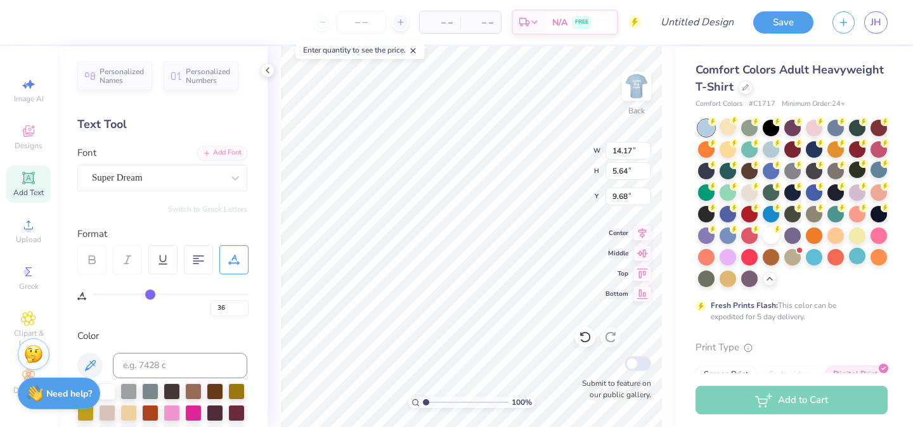
type input "37"
type input "38"
type input "39"
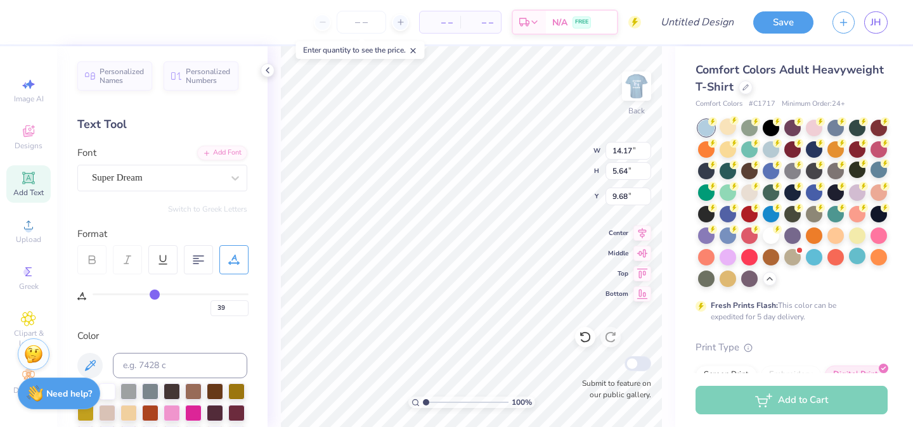
type input "40"
type input "41"
type input "42"
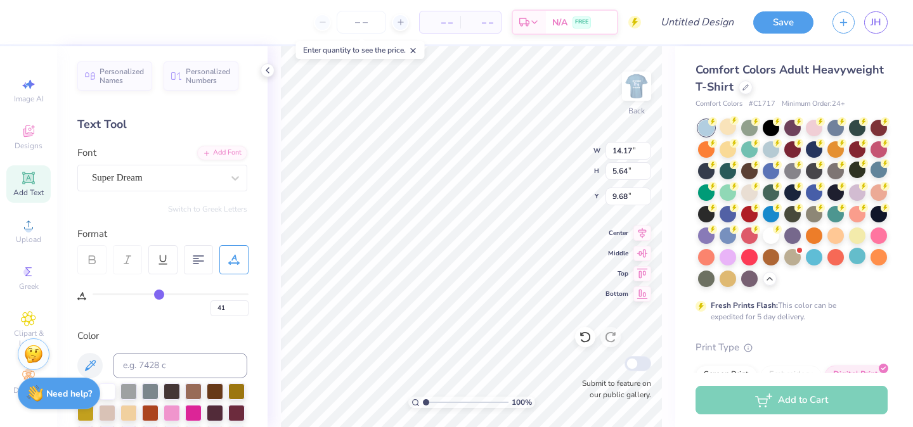
type input "42"
type input "43"
type input "44"
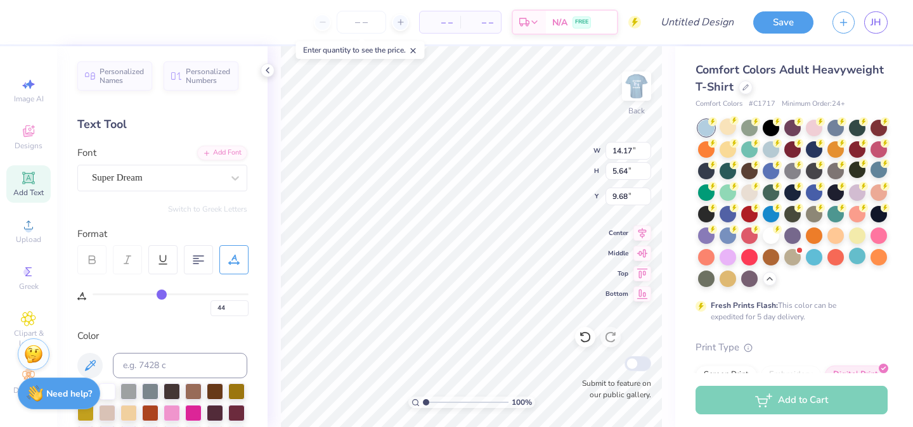
type input "45"
type input "46"
type input "47"
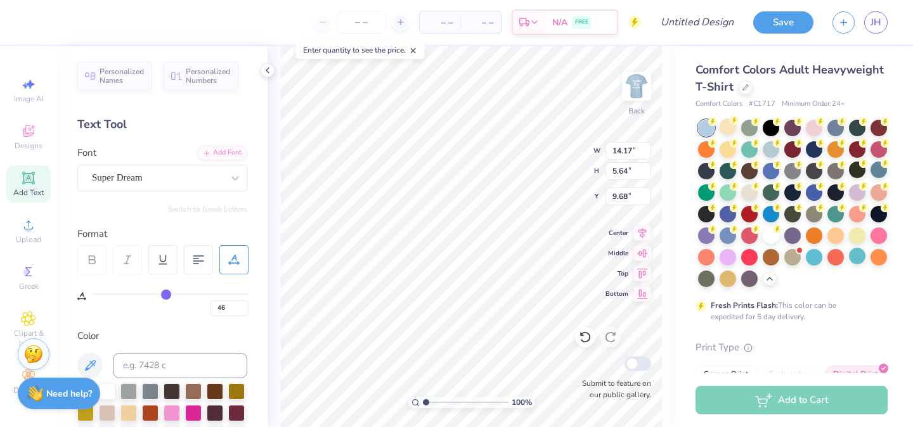
type input "47"
type input "48"
type input "49"
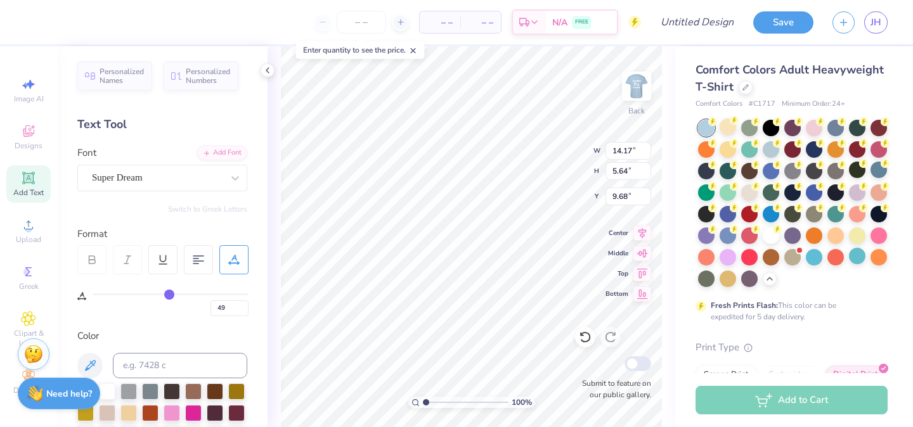
type input "50"
drag, startPoint x: 94, startPoint y: 292, endPoint x: 171, endPoint y: 293, distance: 76.1
type input "50"
click at [171, 294] on input "range" at bounding box center [171, 295] width 156 height 2
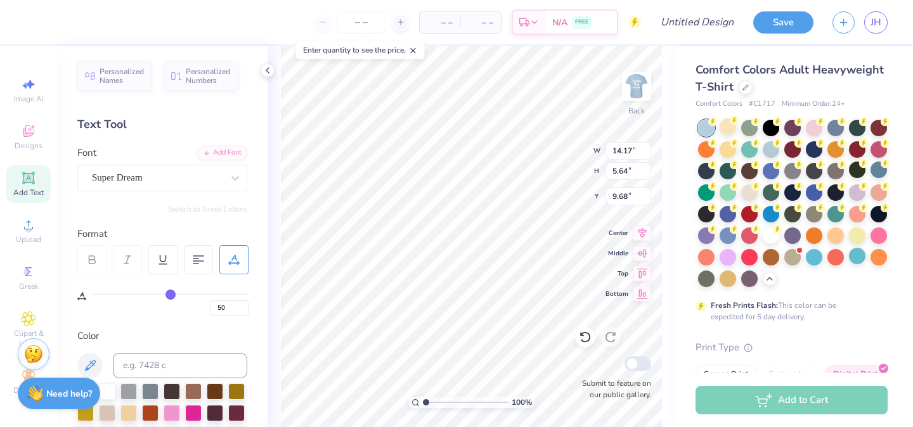
type input "3.07"
type input "10.96"
type input "46"
type input "36"
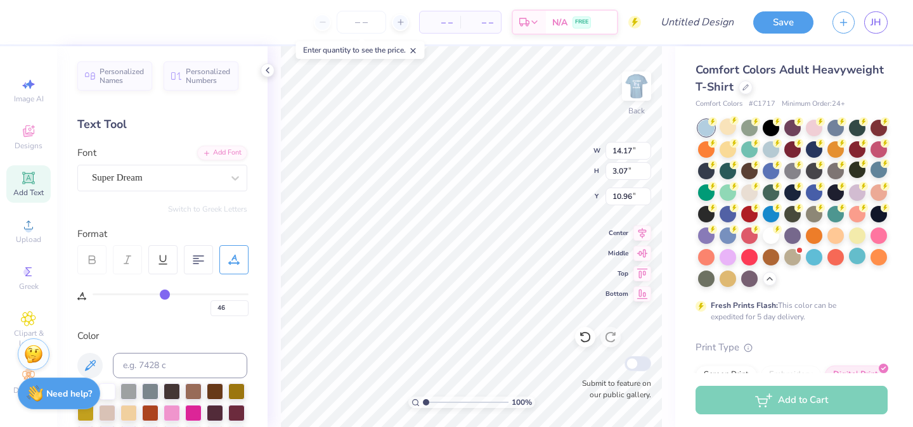
type input "36"
type input "21"
type input "4"
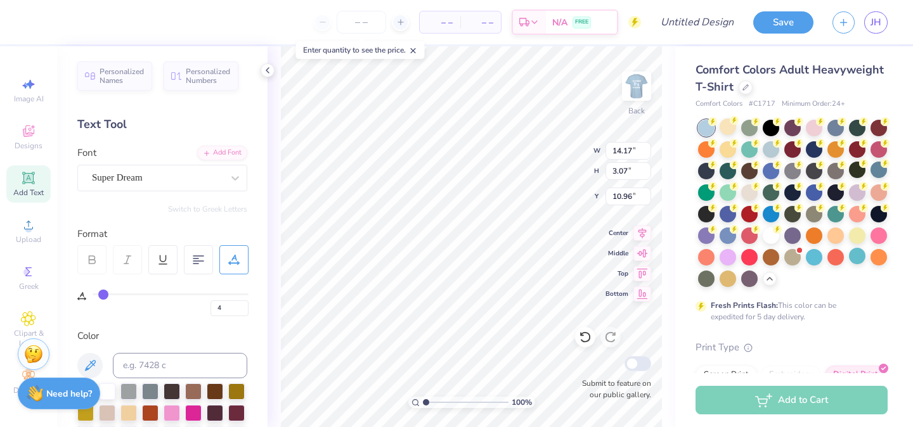
type input "0"
drag, startPoint x: 171, startPoint y: 293, endPoint x: 46, endPoint y: 293, distance: 124.9
click at [46, 293] on div "– – Per Item – – Total Est. Delivery N/A FREE Design Title Save JH Image AI Des…" at bounding box center [456, 213] width 913 height 427
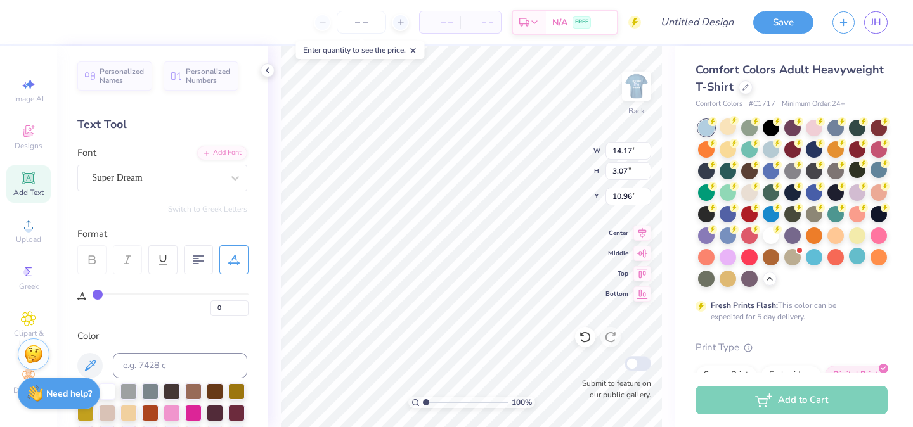
type input "7.73"
click at [119, 319] on div "Personalized Names Personalized Numbers Text Tool Add Font Font Super Dream Swi…" at bounding box center [162, 236] width 211 height 381
click at [198, 250] on div at bounding box center [198, 259] width 29 height 29
click at [198, 259] on icon at bounding box center [198, 259] width 11 height 11
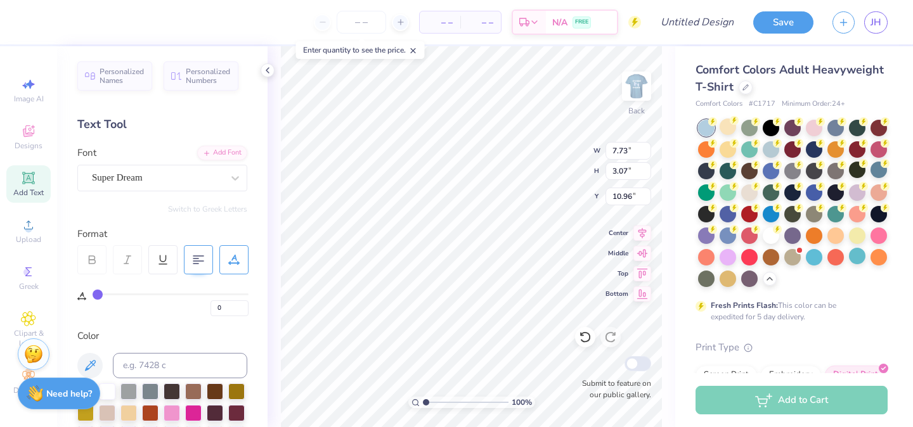
click at [198, 259] on icon at bounding box center [198, 259] width 11 height 11
type input "1.46"
type input "6.32"
type input "2.51"
type input "2.40"
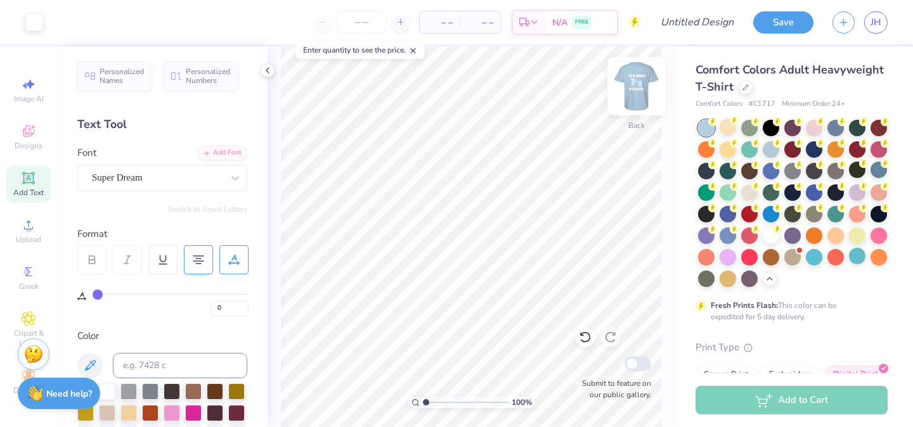
click at [639, 86] on img at bounding box center [636, 86] width 51 height 51
click at [634, 81] on img at bounding box center [636, 86] width 51 height 51
click at [634, 81] on img at bounding box center [636, 86] width 25 height 25
click at [640, 83] on img at bounding box center [636, 86] width 51 height 51
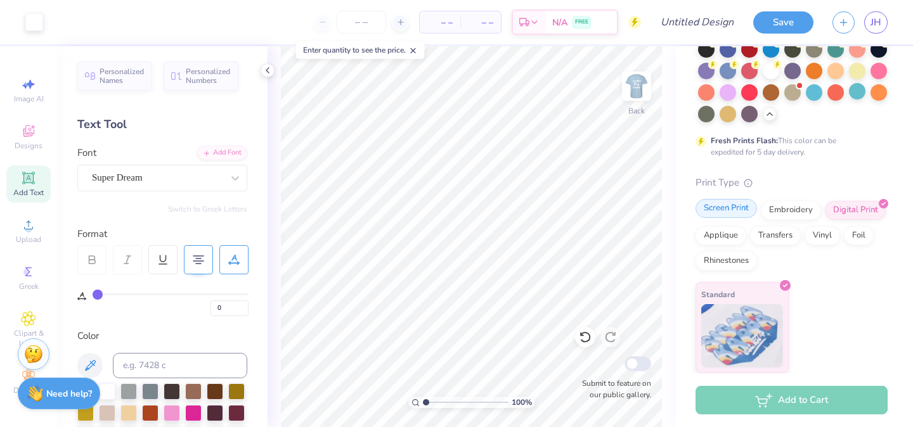
click at [739, 209] on div "Screen Print" at bounding box center [727, 208] width 62 height 19
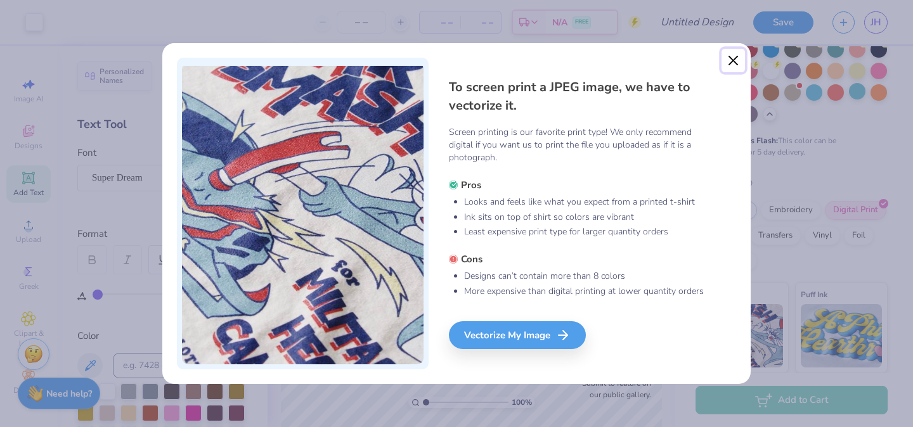
click at [731, 60] on button "Close" at bounding box center [734, 61] width 24 height 24
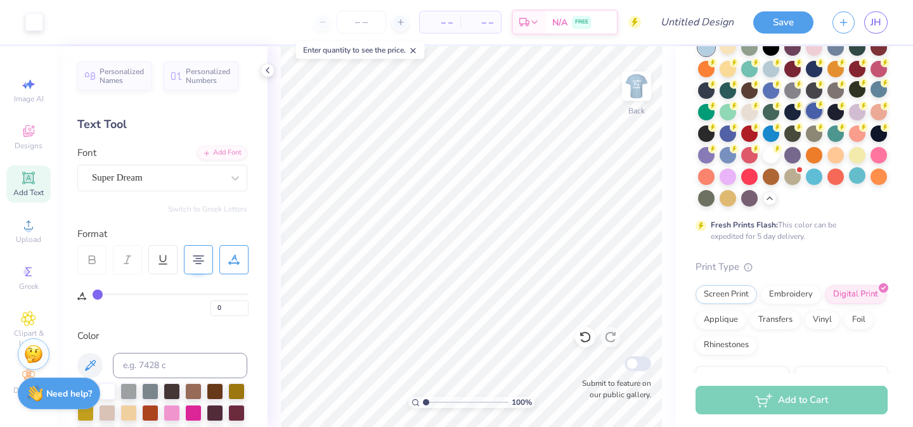
scroll to position [0, 0]
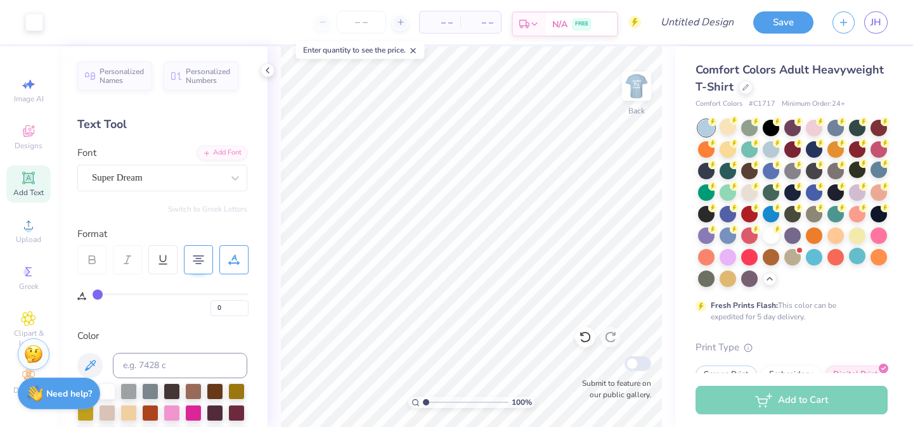
click at [538, 22] on icon at bounding box center [535, 24] width 10 height 10
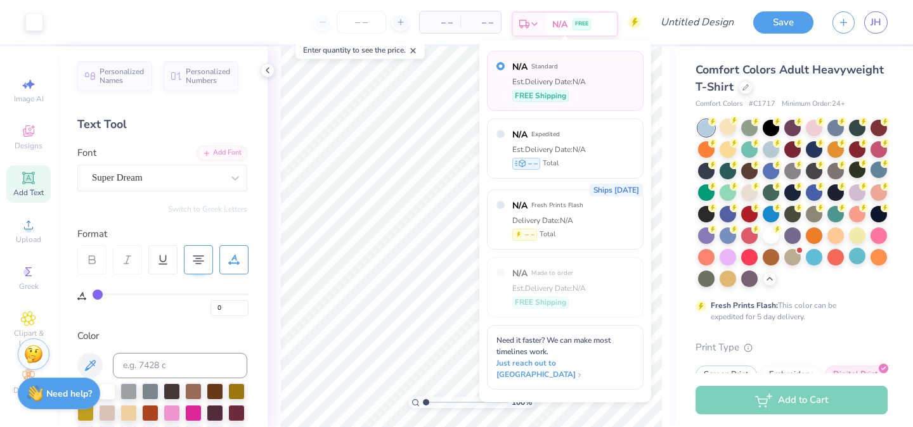
click at [534, 24] on polyline at bounding box center [534, 24] width 5 height 3
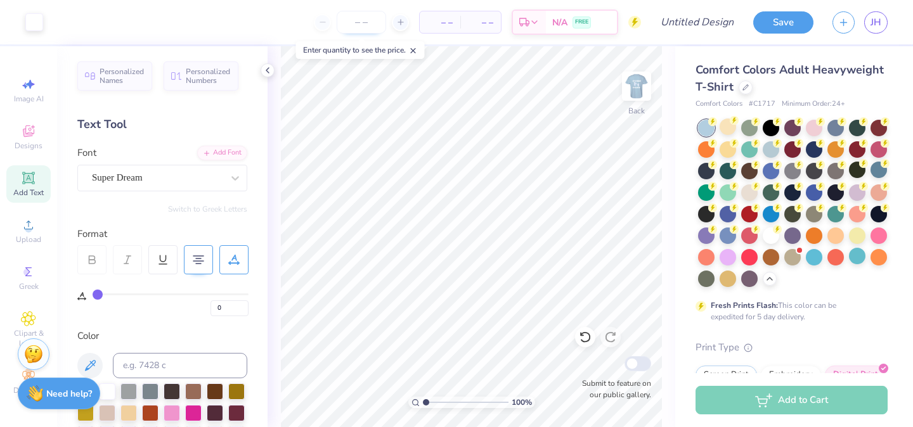
click at [357, 26] on input "number" at bounding box center [361, 22] width 49 height 23
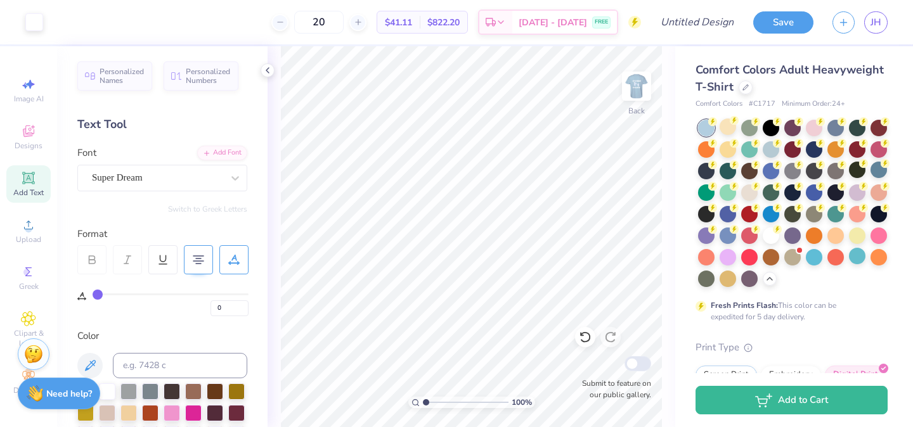
drag, startPoint x: 344, startPoint y: 22, endPoint x: 280, endPoint y: 22, distance: 64.1
click at [280, 22] on div "20 $41.11 Per Item $822.20 Total Est. Delivery [DATE] - [DATE] FREE" at bounding box center [347, 22] width 589 height 44
type input "50"
click at [453, 23] on span "$1,819.50" at bounding box center [439, 22] width 39 height 13
click at [401, 18] on span "$36.39" at bounding box center [391, 22] width 27 height 13
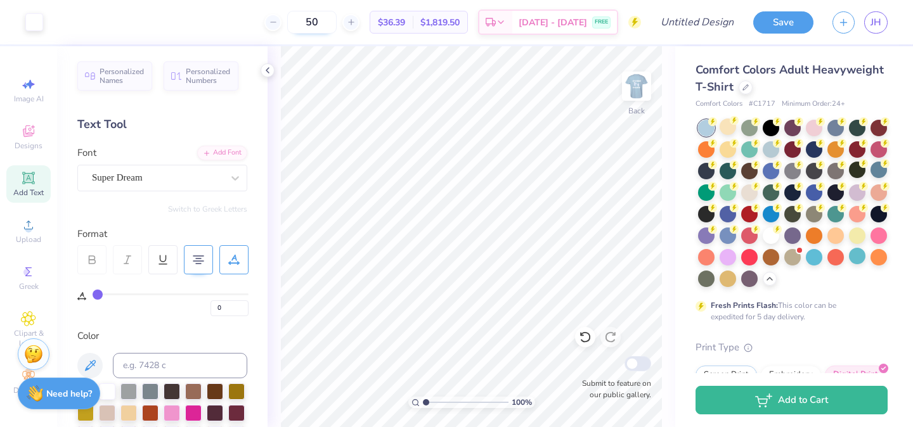
click at [337, 18] on input "50" at bounding box center [311, 22] width 49 height 23
drag, startPoint x: 337, startPoint y: 25, endPoint x: 296, endPoint y: 25, distance: 41.9
click at [296, 25] on div "50" at bounding box center [311, 22] width 95 height 23
type input "500"
drag, startPoint x: 336, startPoint y: 22, endPoint x: 294, endPoint y: 22, distance: 41.9
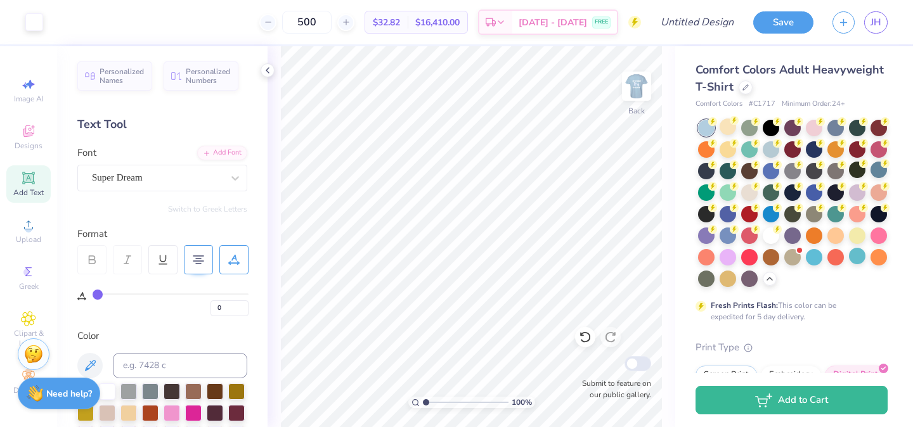
click at [294, 22] on div "500" at bounding box center [306, 22] width 95 height 23
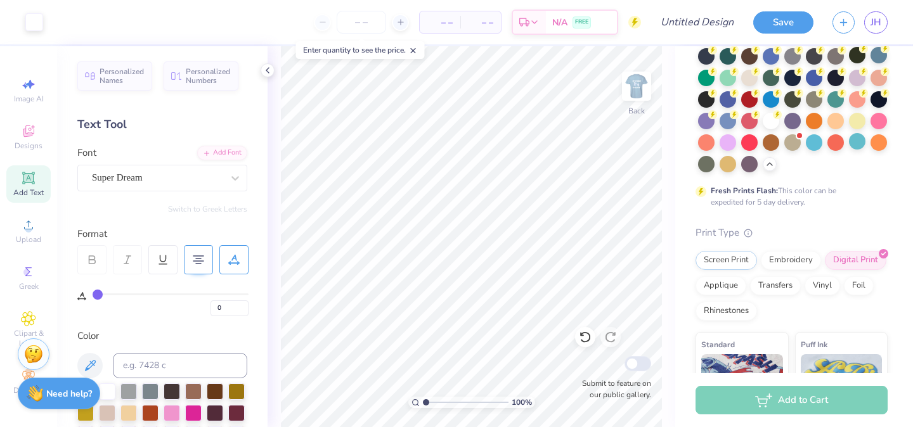
scroll to position [116, 0]
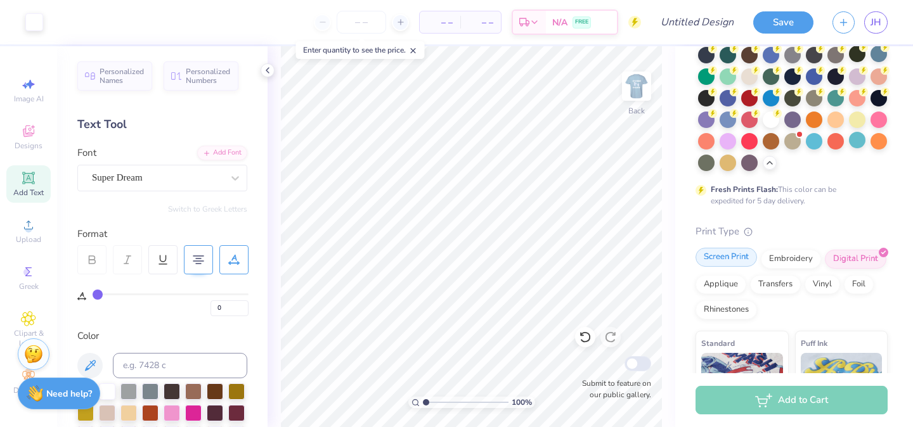
click at [720, 259] on div "Screen Print" at bounding box center [727, 257] width 62 height 19
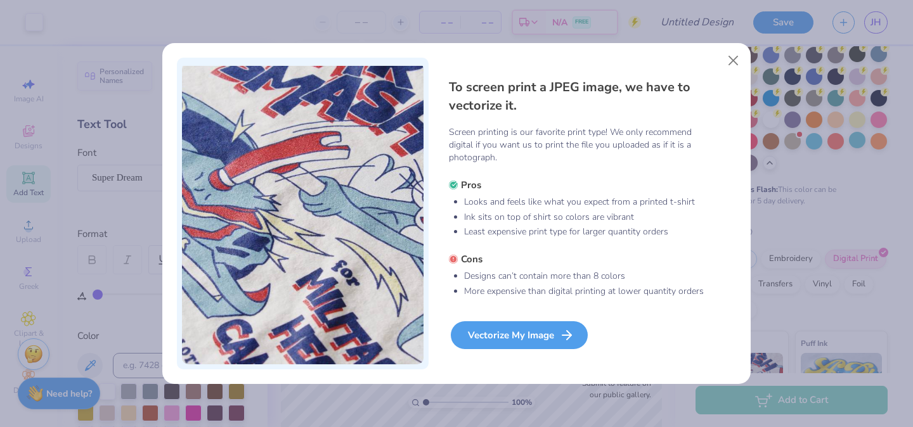
click at [538, 333] on div "Vectorize My Image" at bounding box center [519, 336] width 137 height 28
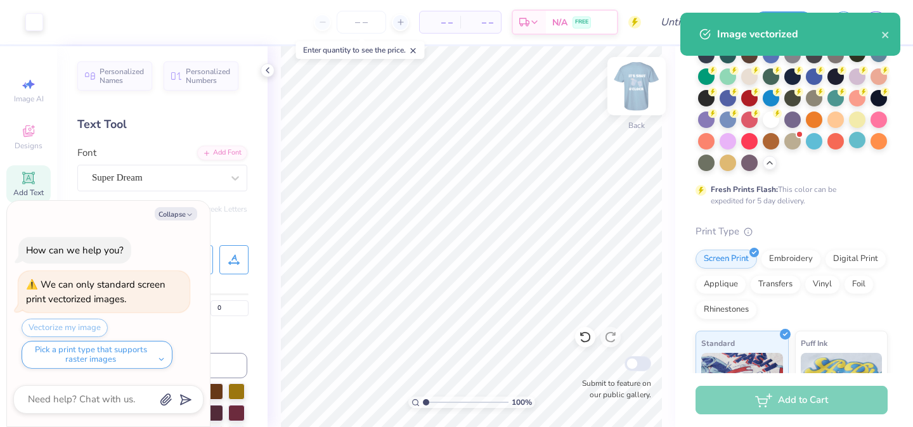
click at [636, 84] on img at bounding box center [636, 86] width 51 height 51
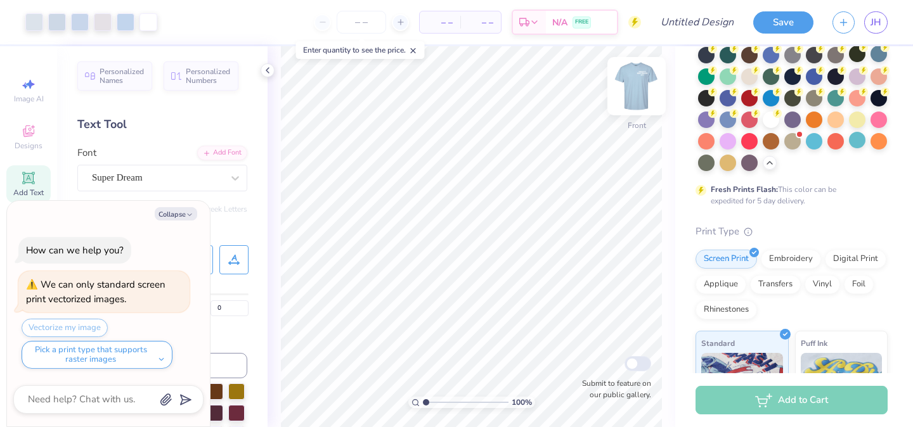
click at [638, 77] on img at bounding box center [636, 86] width 51 height 51
type textarea "x"
click at [379, 27] on input "number" at bounding box center [361, 22] width 49 height 23
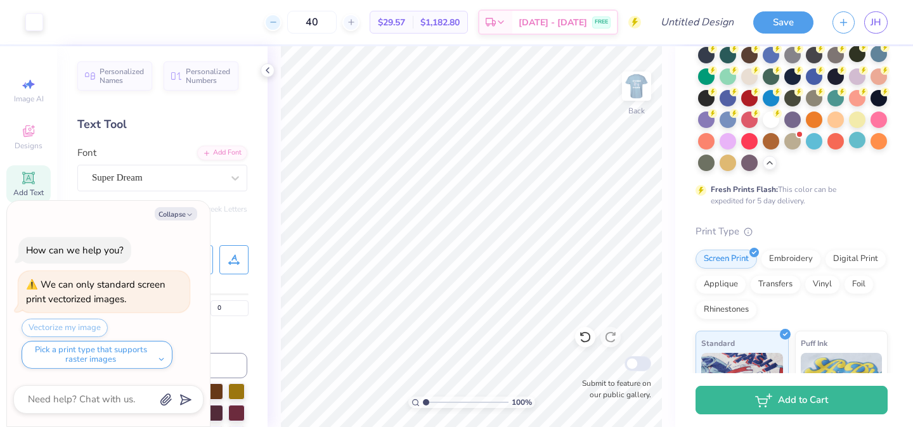
drag, startPoint x: 346, startPoint y: 18, endPoint x: 286, endPoint y: 18, distance: 59.6
click at [286, 18] on div "40" at bounding box center [311, 22] width 95 height 23
click at [509, 32] on div "Est. Delivery" at bounding box center [495, 24] width 33 height 23
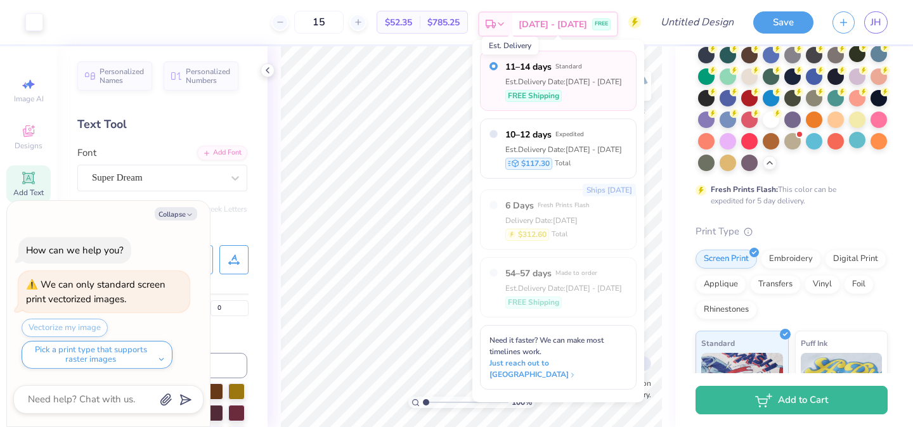
click at [489, 27] on circle at bounding box center [488, 27] width 2 height 2
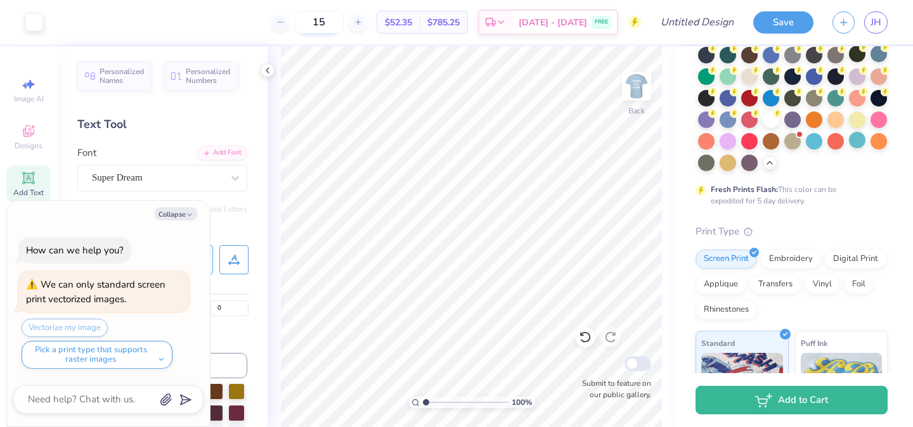
drag, startPoint x: 342, startPoint y: 27, endPoint x: 312, endPoint y: 27, distance: 29.8
click at [312, 27] on input "15" at bounding box center [318, 22] width 49 height 23
type input "500"
click at [635, 86] on img at bounding box center [636, 86] width 51 height 51
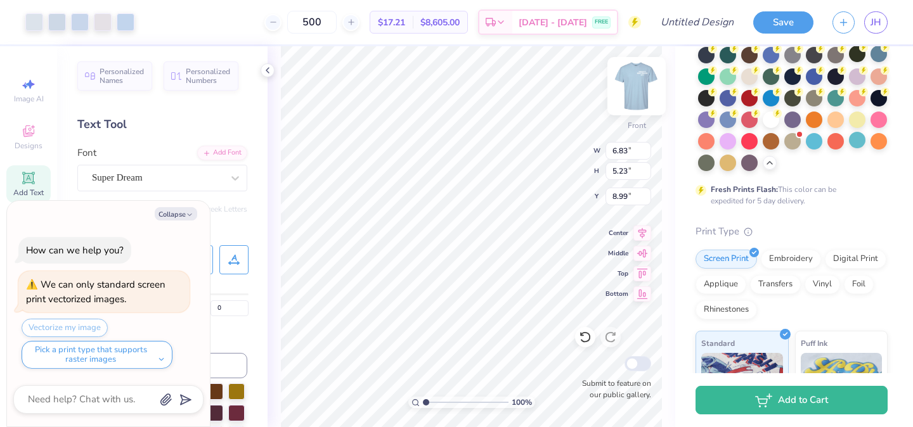
type textarea "x"
type input "9.00"
click at [867, 258] on div "Digital Print" at bounding box center [856, 257] width 62 height 19
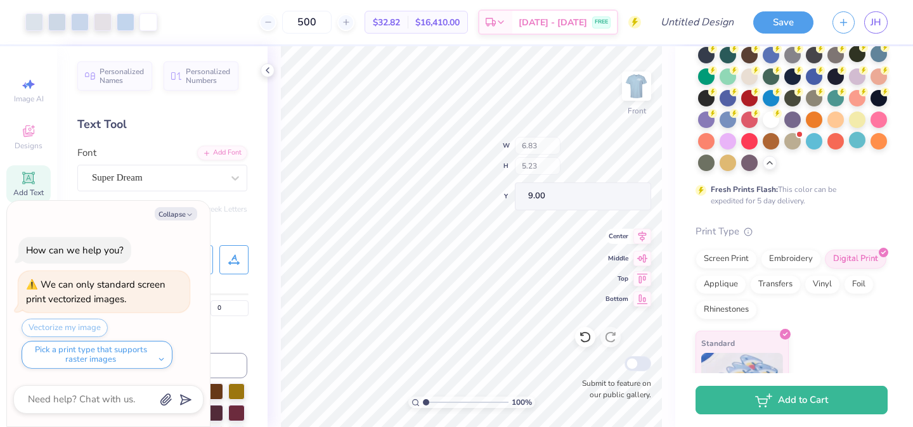
type textarea "x"
click at [270, 22] on line at bounding box center [267, 22] width 5 height 0
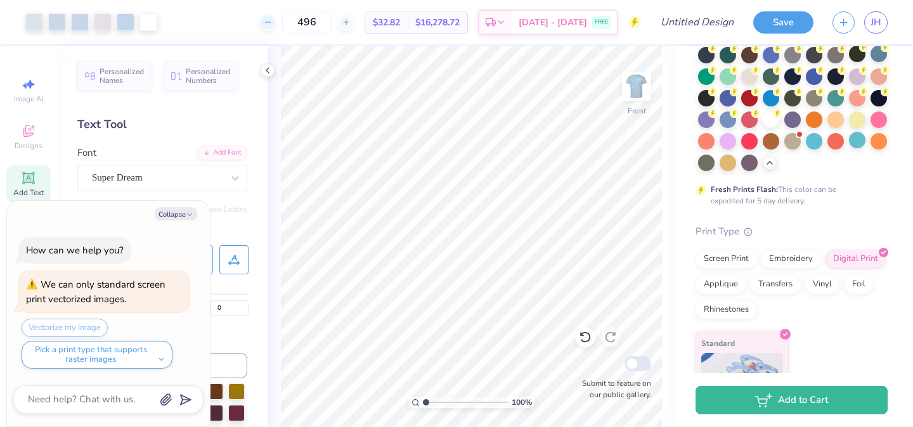
drag, startPoint x: 337, startPoint y: 24, endPoint x: 289, endPoint y: 24, distance: 48.2
click at [289, 24] on div "496" at bounding box center [306, 22] width 95 height 23
type input "20"
click at [640, 75] on img at bounding box center [636, 86] width 51 height 51
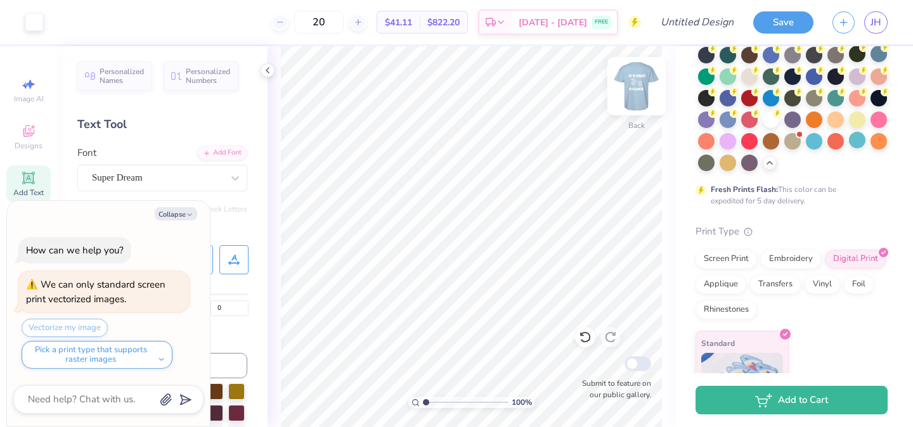
click at [628, 79] on img at bounding box center [636, 86] width 51 height 51
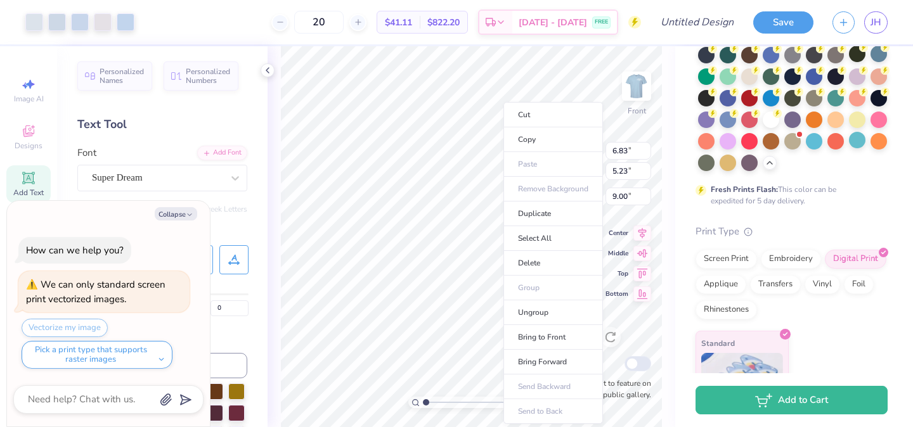
click at [773, 316] on div "Screen Print Embroidery Digital Print Applique Transfers Vinyl Foil Rhinestones" at bounding box center [792, 285] width 192 height 70
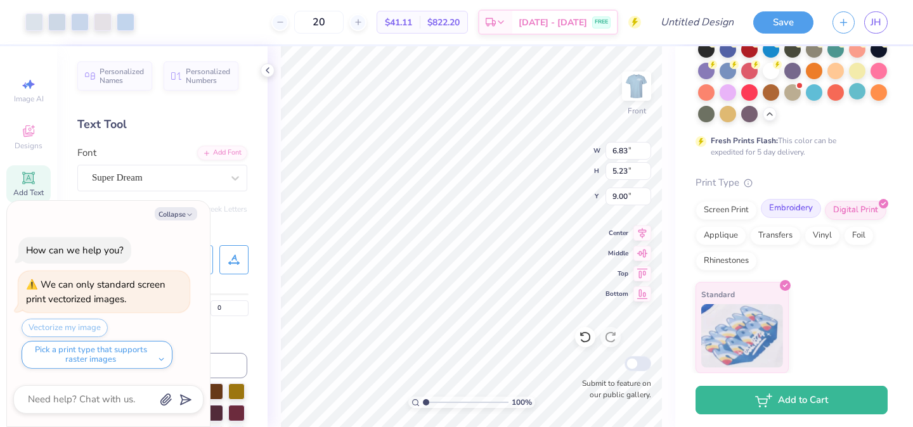
scroll to position [0, 0]
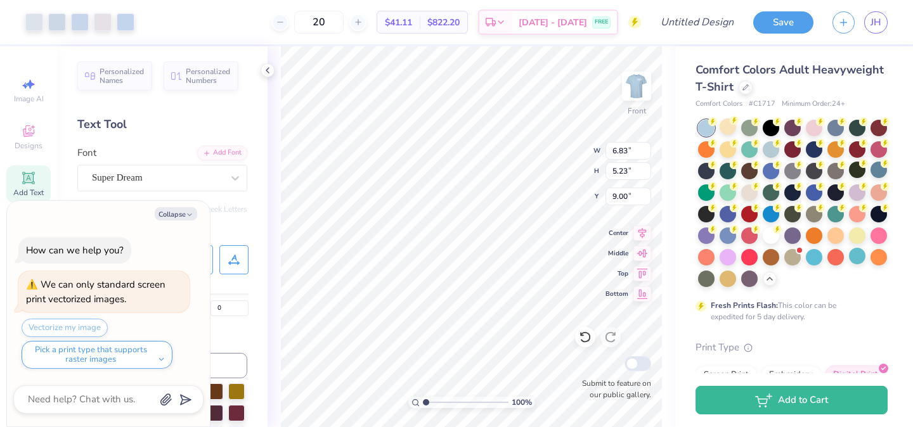
click at [254, 216] on div "Personalized Names Personalized Numbers Text Tool Add Font Font Super Dream Swi…" at bounding box center [162, 236] width 211 height 381
click at [184, 217] on button "Collapse" at bounding box center [176, 213] width 42 height 13
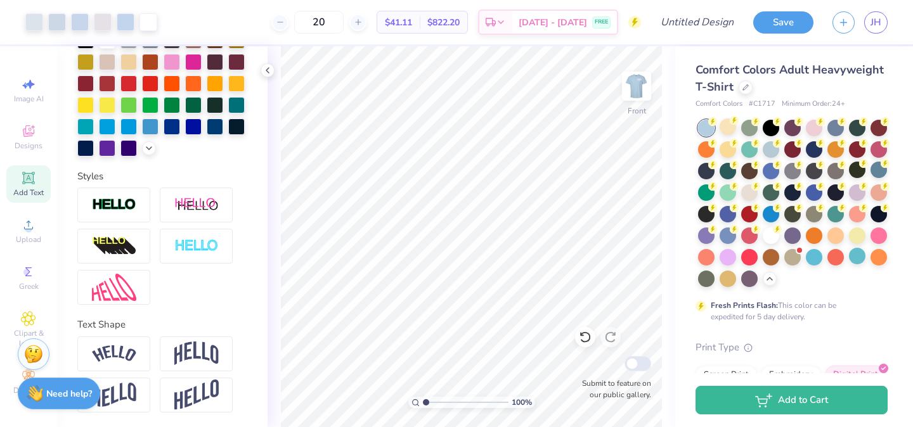
scroll to position [165, 0]
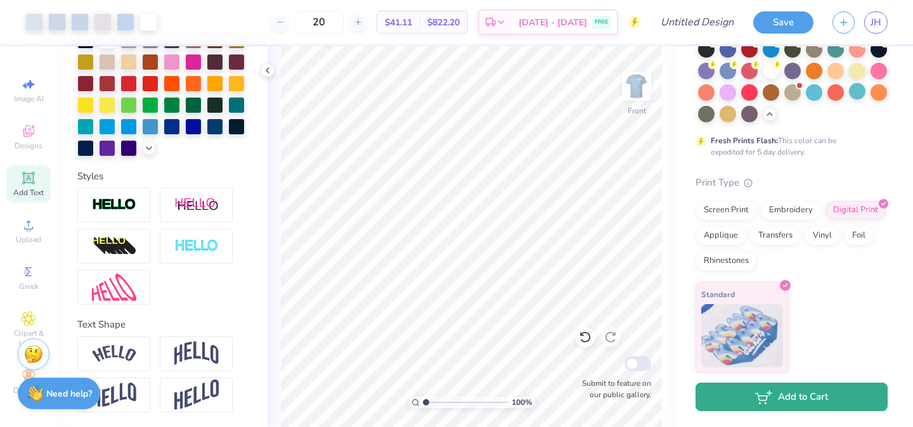
click at [790, 402] on button "Add to Cart" at bounding box center [792, 397] width 192 height 29
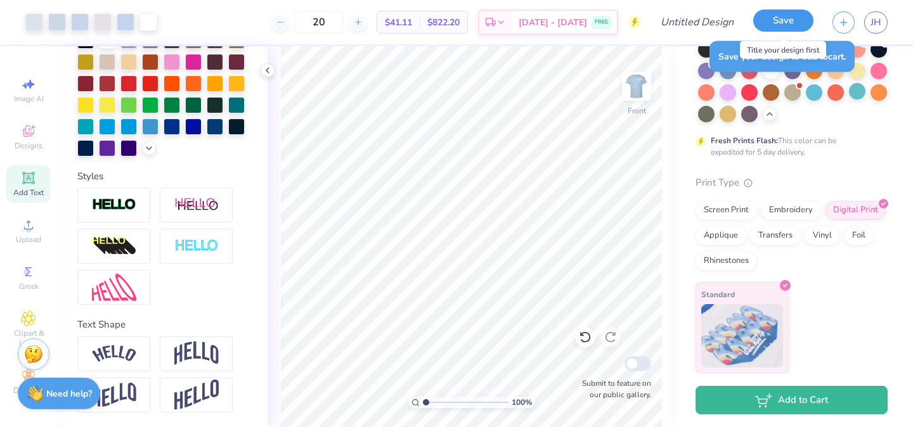
click at [790, 20] on button "Save" at bounding box center [783, 21] width 60 height 22
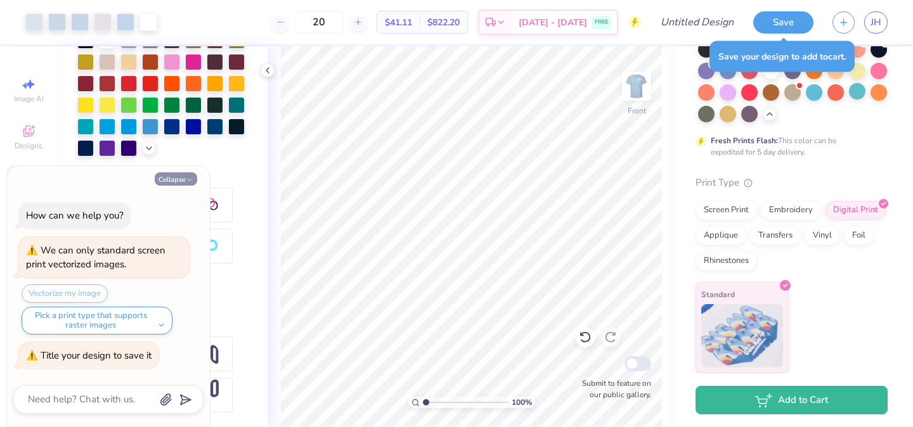
click at [172, 180] on button "Collapse" at bounding box center [176, 178] width 42 height 13
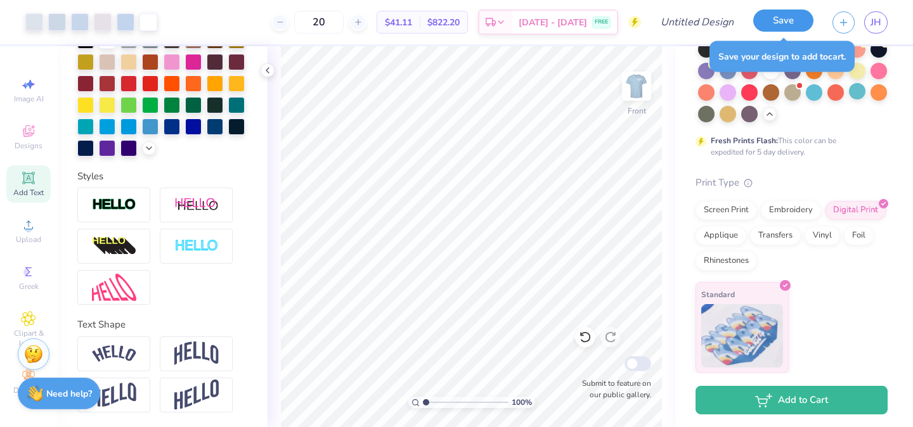
click at [782, 17] on button "Save" at bounding box center [783, 21] width 60 height 22
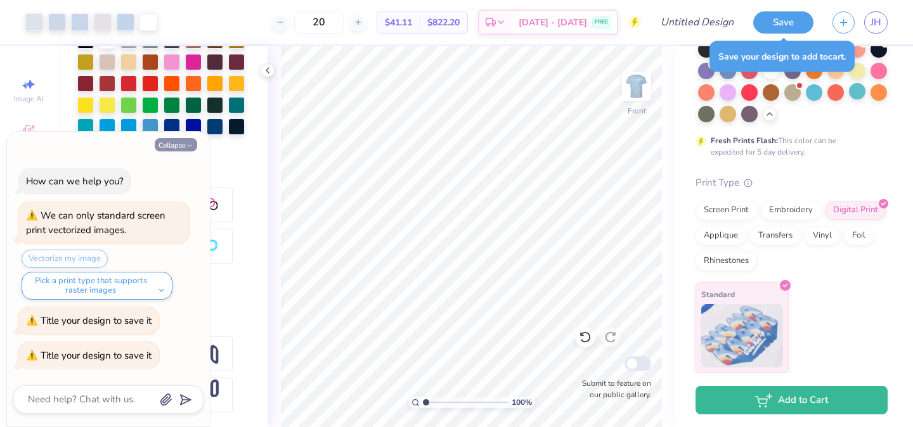
click at [183, 141] on button "Collapse" at bounding box center [176, 144] width 42 height 13
type textarea "x"
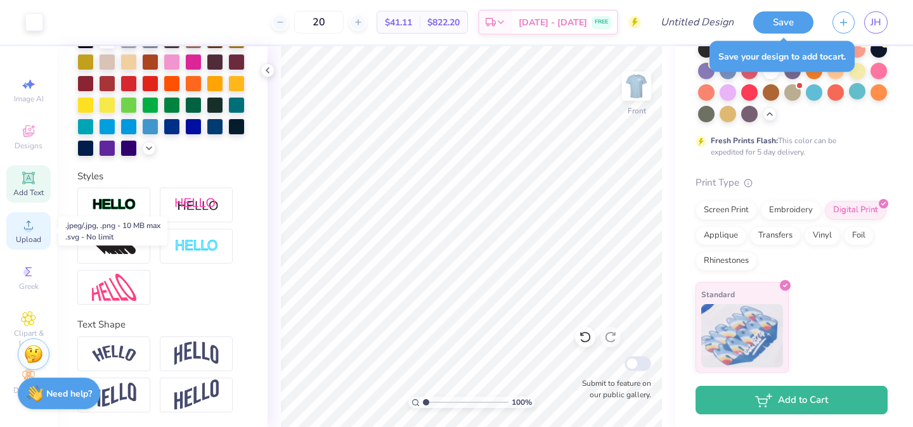
click at [27, 227] on circle at bounding box center [28, 229] width 7 height 7
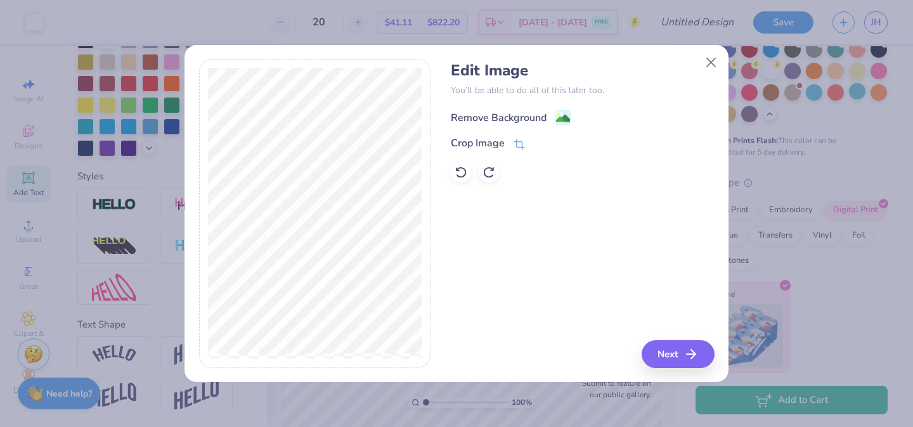
click at [537, 120] on div "Remove Background" at bounding box center [499, 117] width 96 height 15
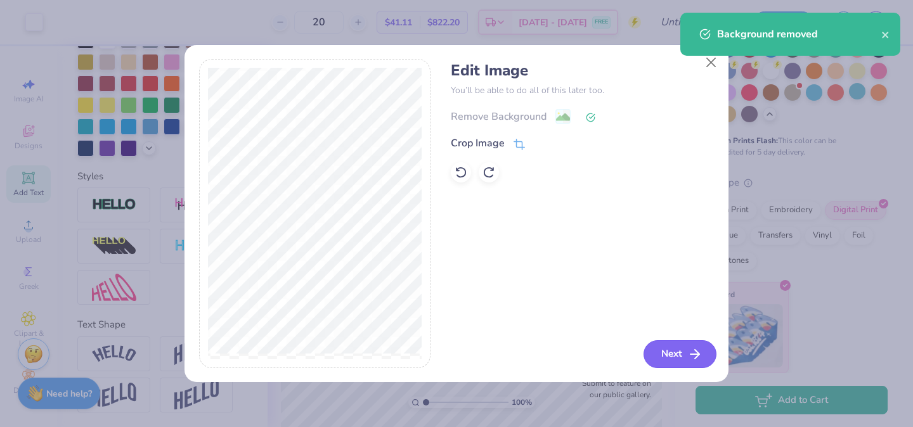
click at [680, 361] on button "Next" at bounding box center [680, 355] width 73 height 28
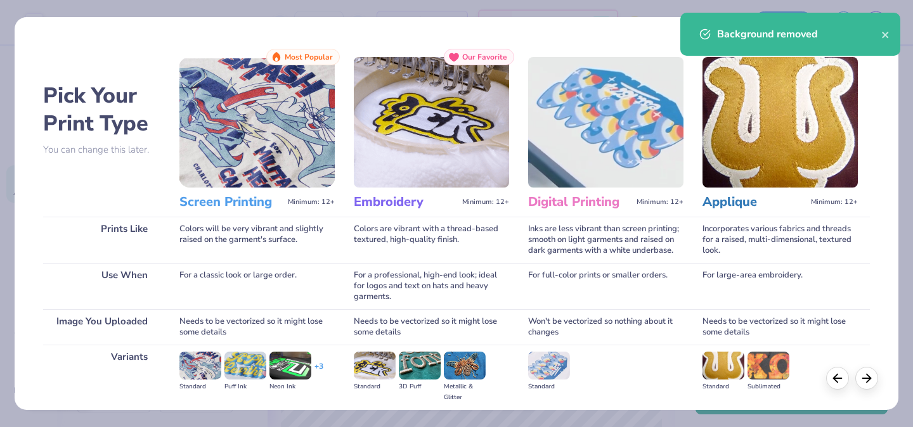
scroll to position [141, 0]
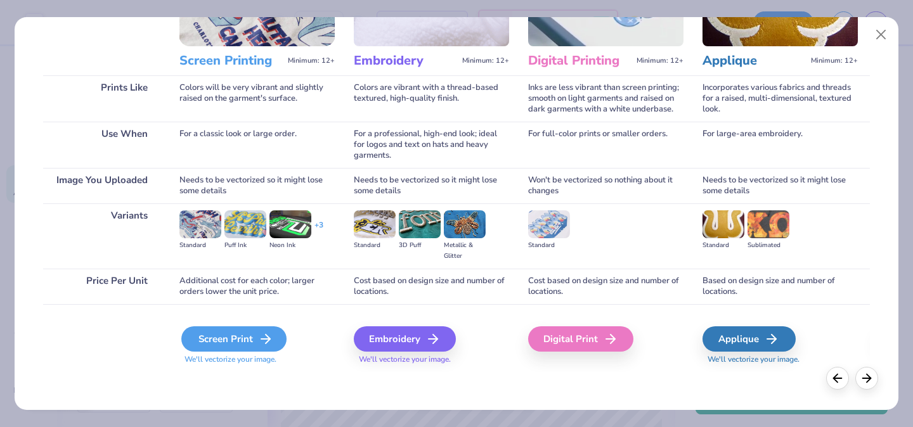
click at [242, 341] on div "Screen Print" at bounding box center [233, 339] width 105 height 25
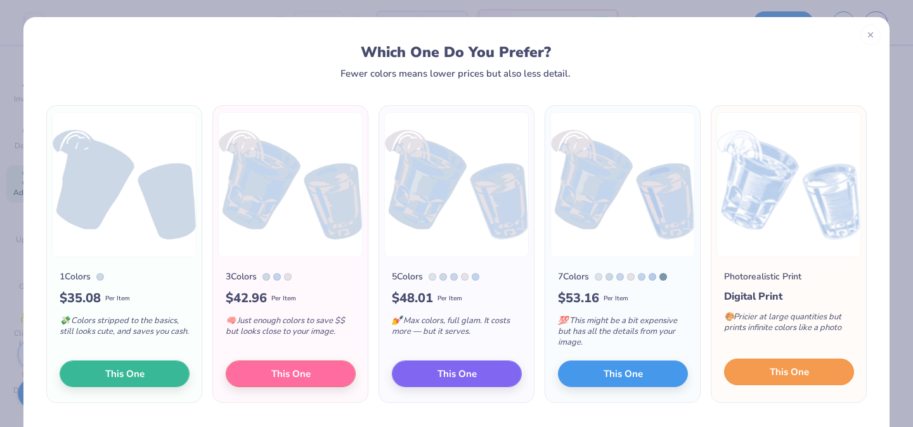
click at [839, 374] on button "This One" at bounding box center [789, 372] width 130 height 27
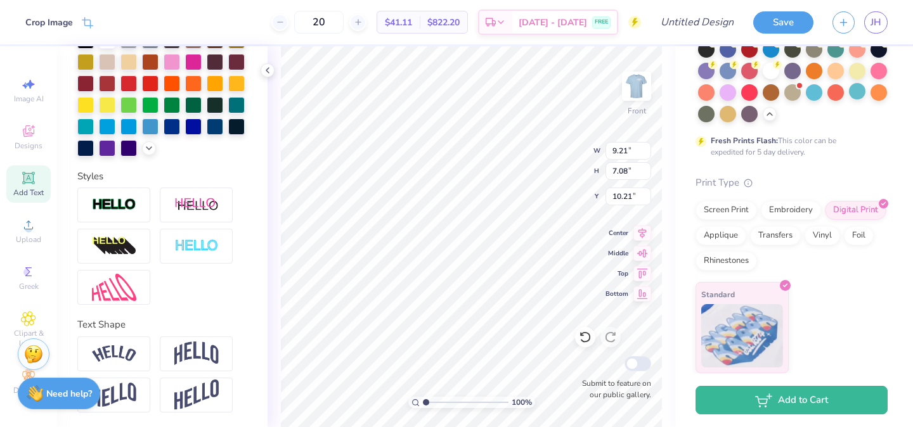
type input "7.74"
type input "6.84"
type input "5.26"
type input "8.87"
type input "9.08"
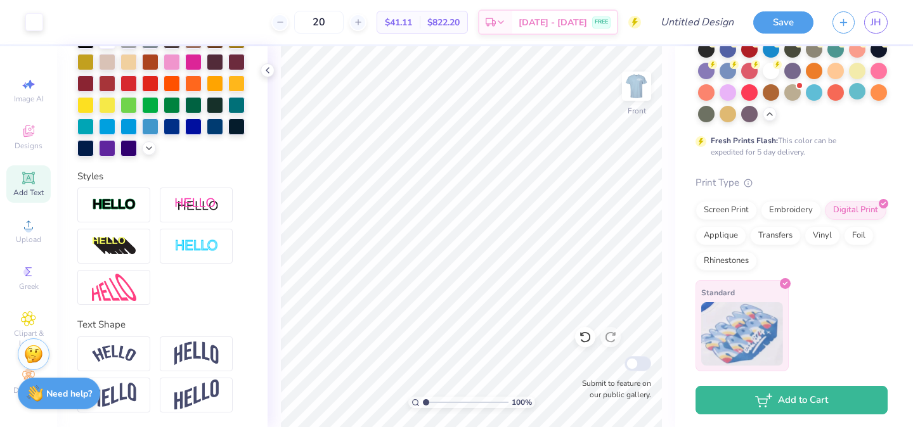
scroll to position [0, 0]
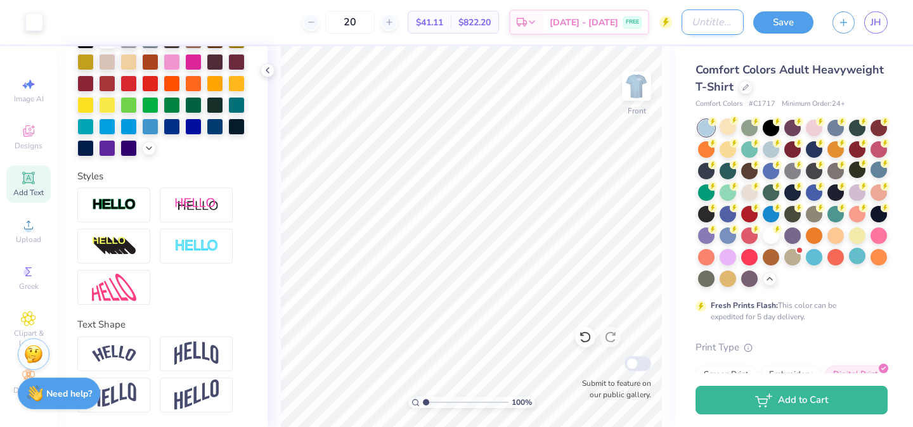
click at [686, 20] on input "Design Title" at bounding box center [713, 22] width 62 height 25
type input "d"
type input "Design 1"
click at [776, 23] on button "Save" at bounding box center [783, 21] width 60 height 22
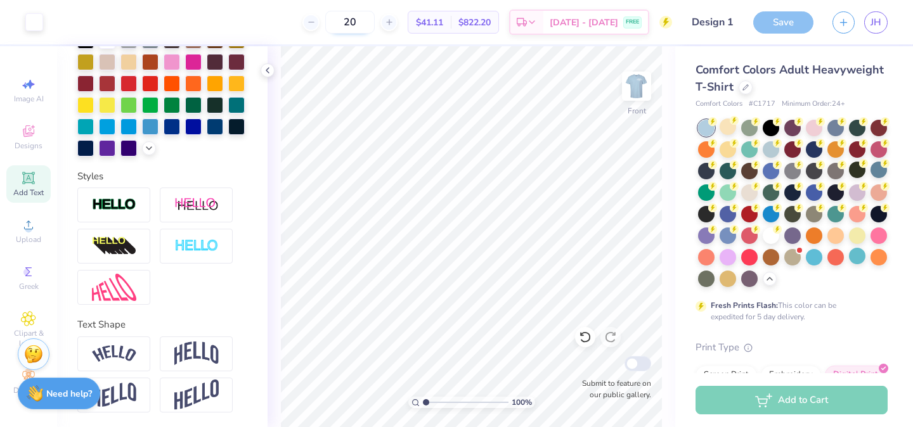
click at [370, 23] on input "20" at bounding box center [349, 22] width 49 height 23
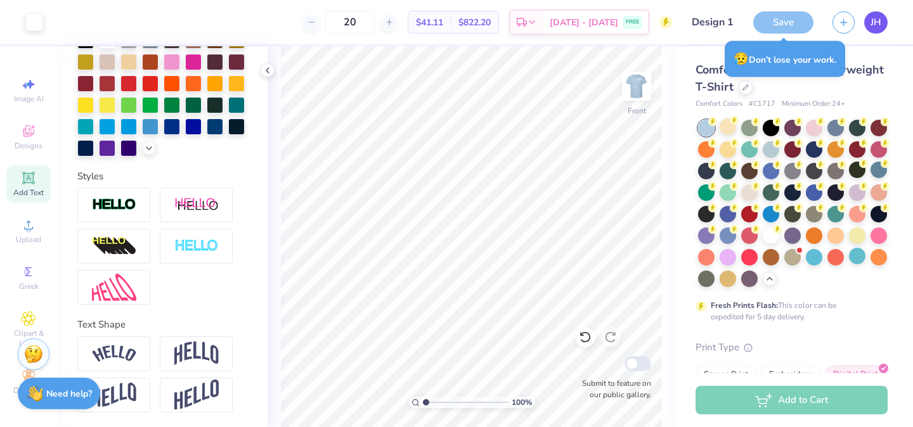
click at [869, 23] on link "JH" at bounding box center [875, 22] width 23 height 22
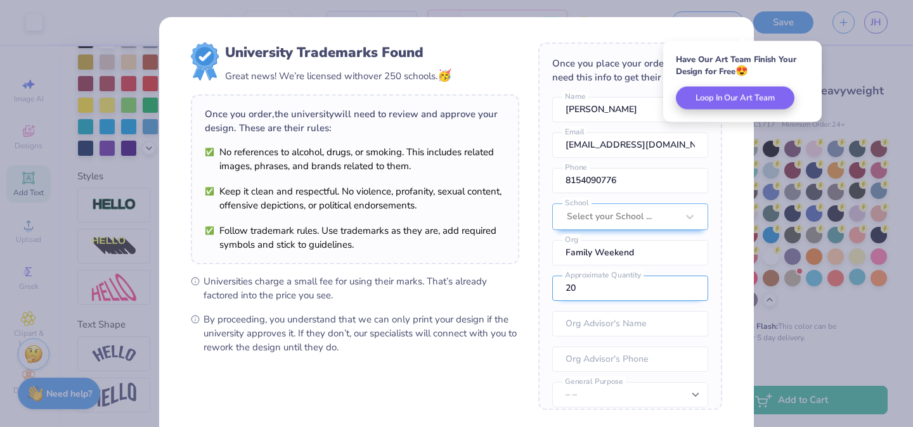
scroll to position [47, 0]
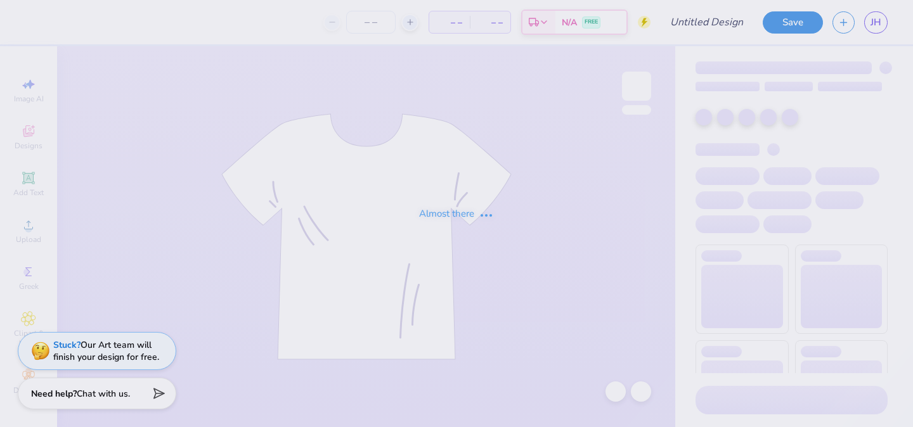
type input "Design 1"
type input "3"
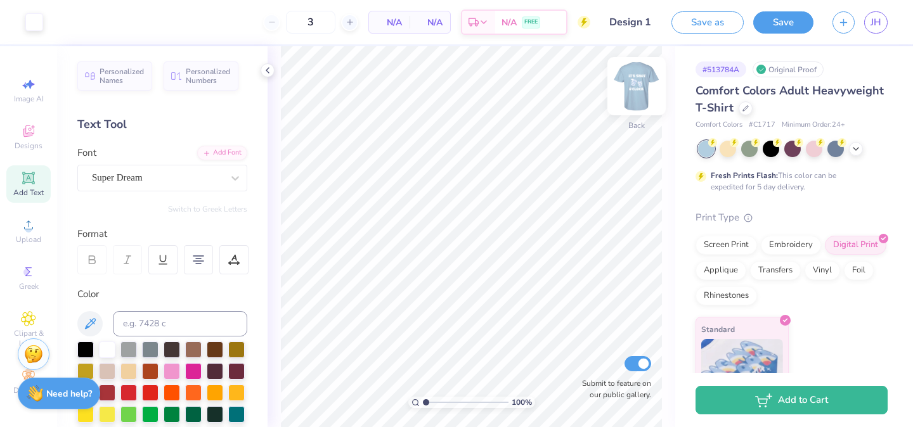
click at [645, 84] on img at bounding box center [636, 86] width 51 height 51
type input "6.77"
